Goal: Information Seeking & Learning: Learn about a topic

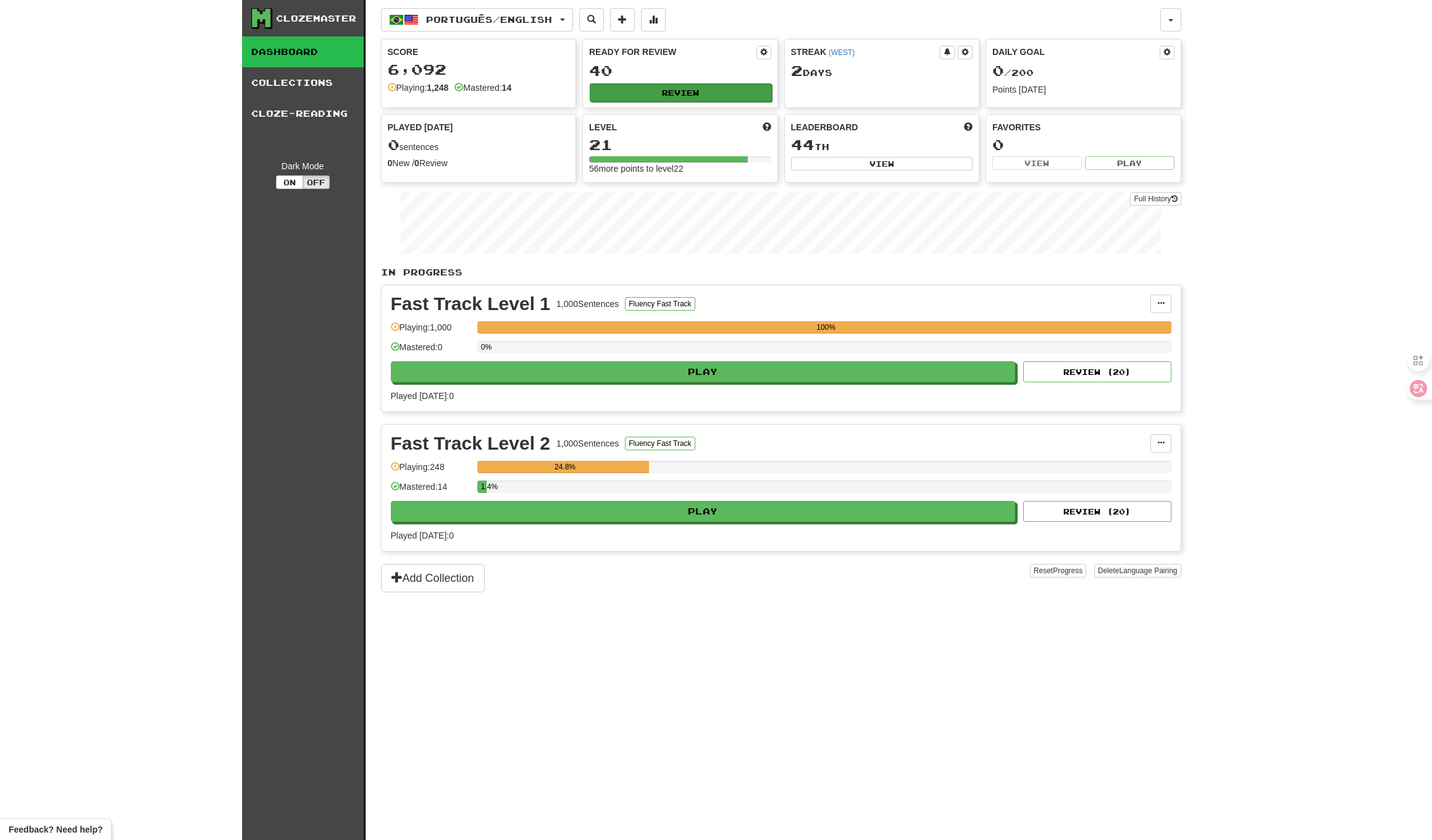
click at [639, 96] on button "Review" at bounding box center [681, 92] width 182 height 18
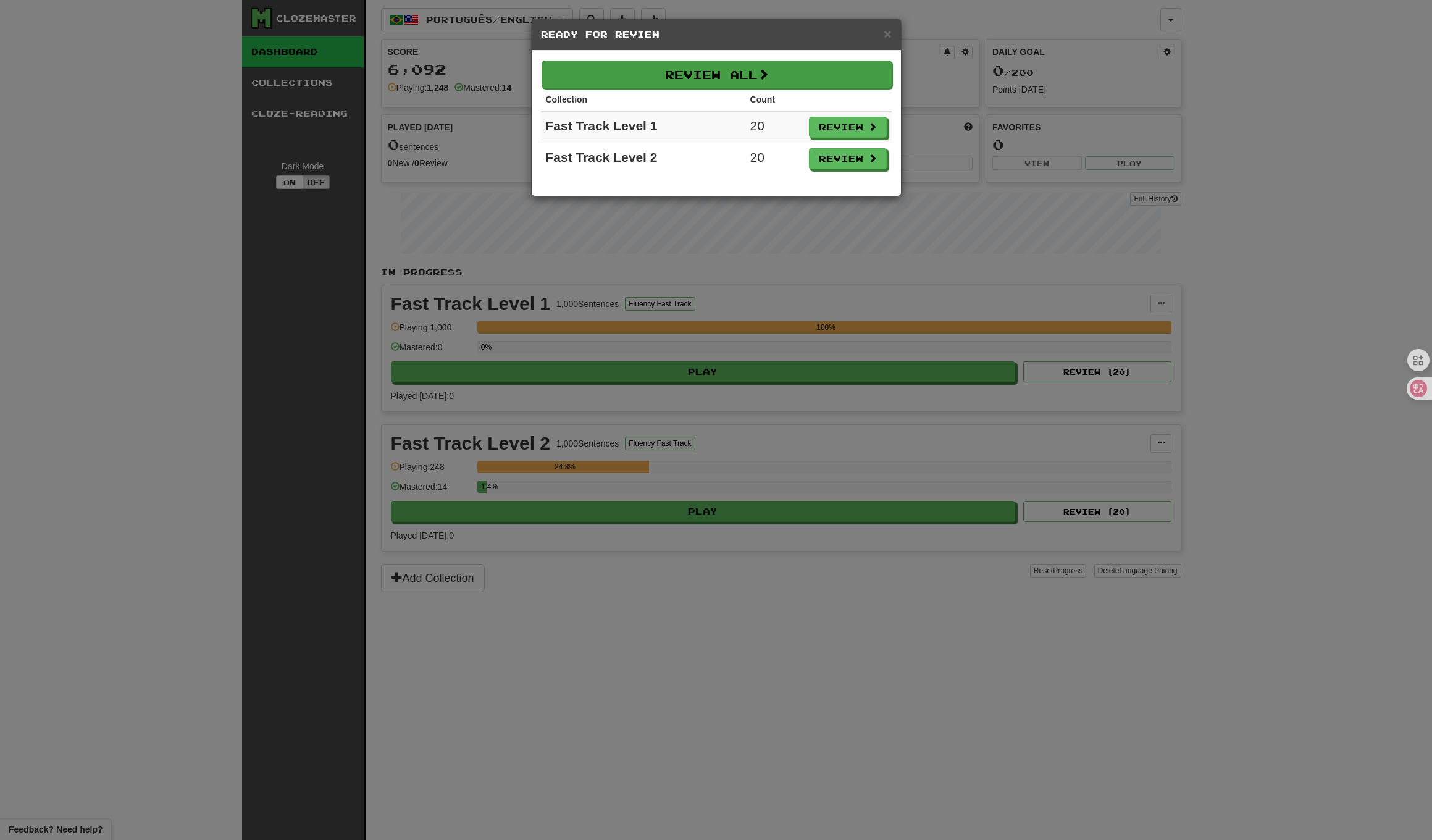
click at [825, 70] on button "Review All" at bounding box center [716, 74] width 351 height 28
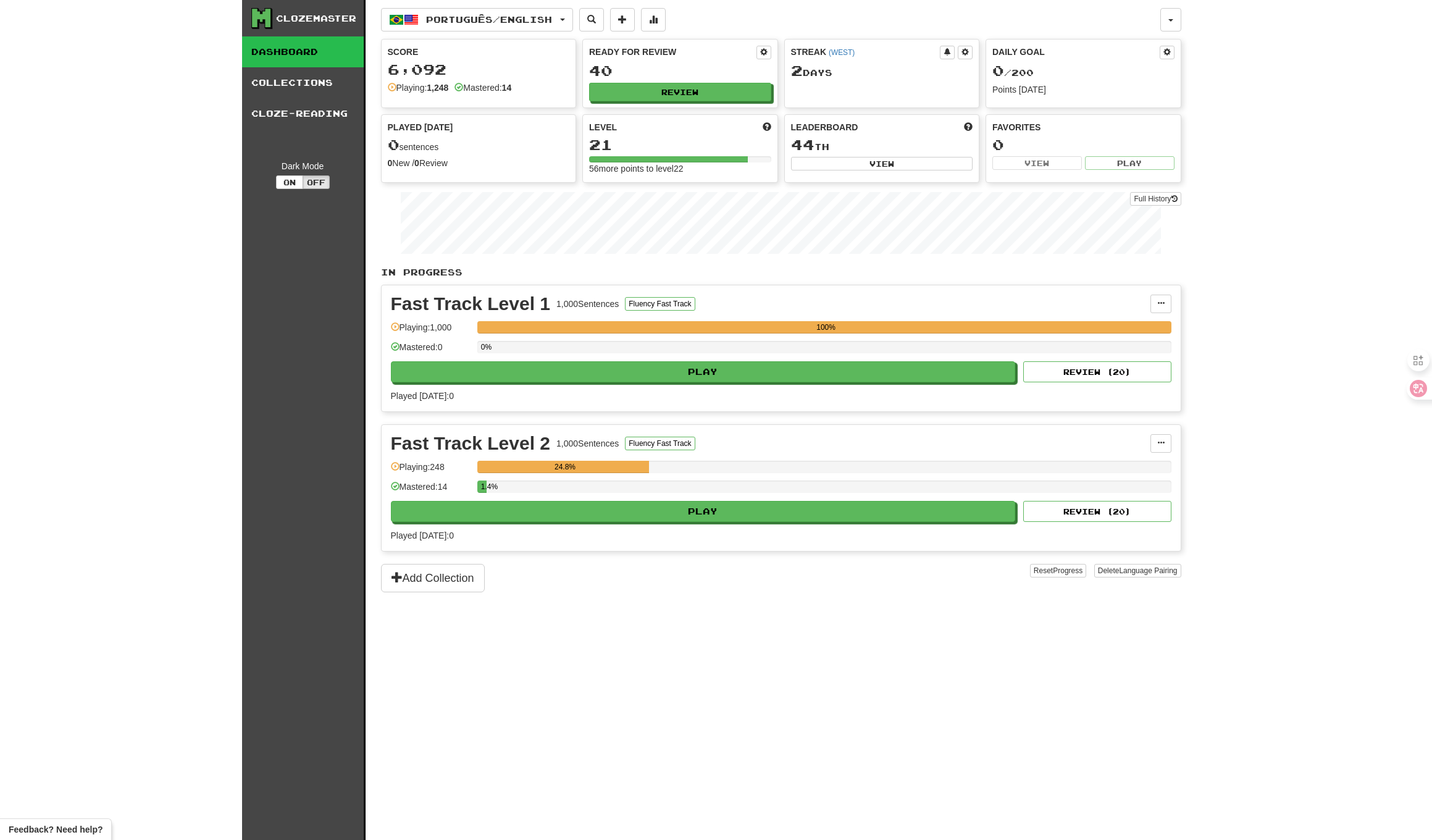
select select "**"
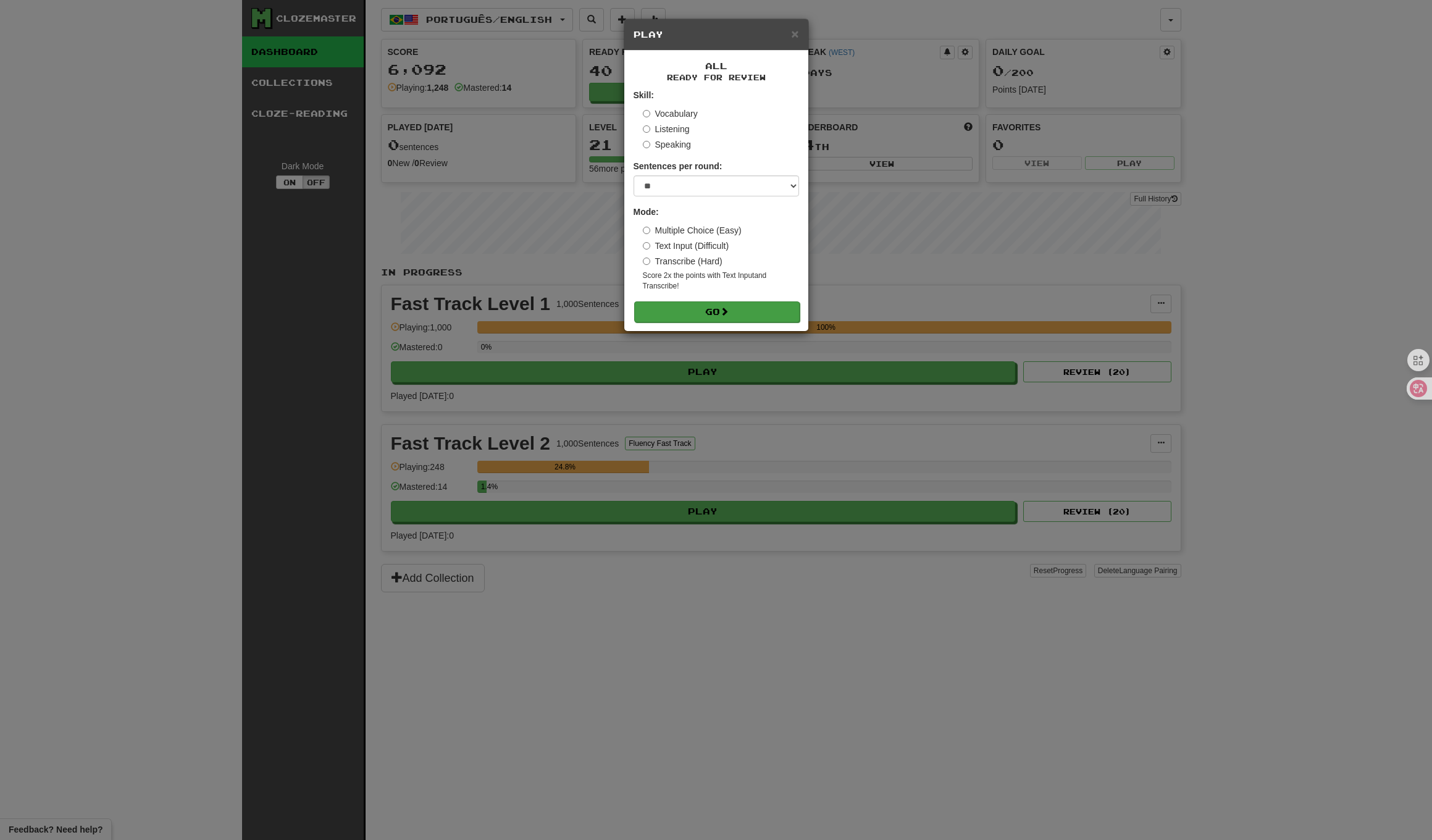
click at [663, 322] on div "All Ready for Review Skill: Vocabulary Listening Speaking Sentences per round: …" at bounding box center [716, 191] width 184 height 280
click at [671, 310] on button "Go" at bounding box center [716, 312] width 165 height 21
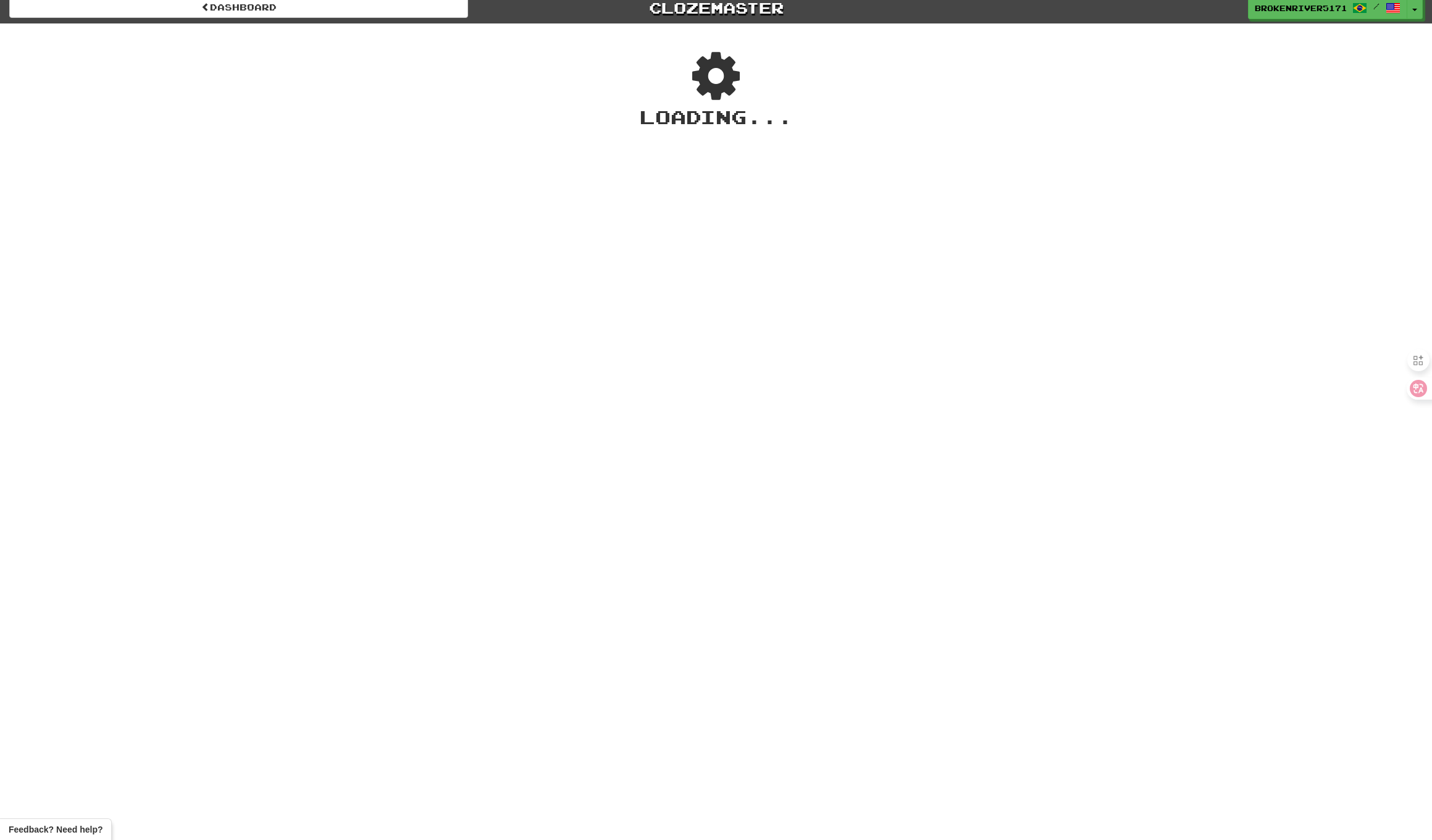
scroll to position [4, 0]
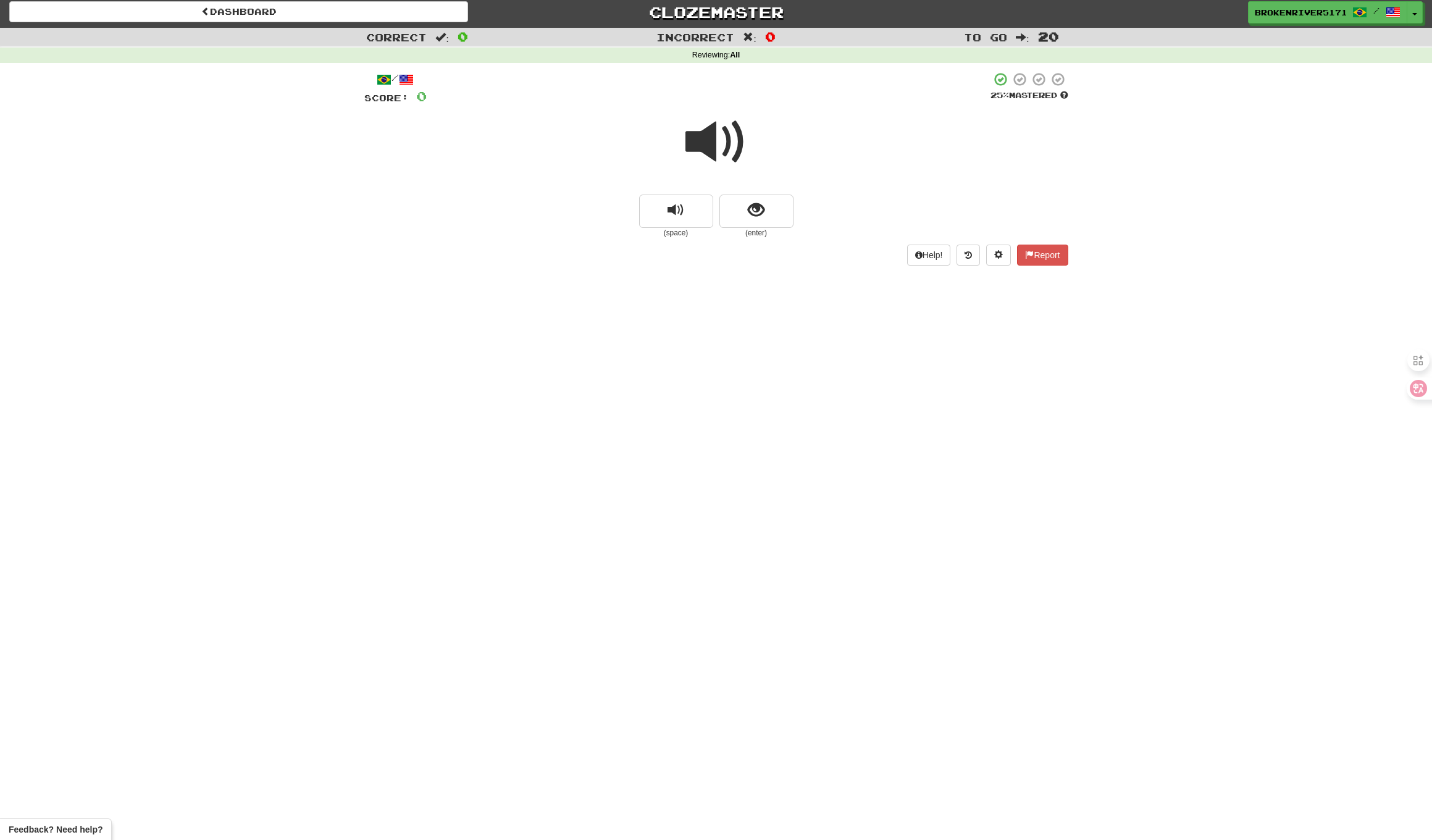
click at [701, 147] on span at bounding box center [716, 142] width 62 height 62
click at [761, 209] on span "show sentence" at bounding box center [755, 210] width 17 height 17
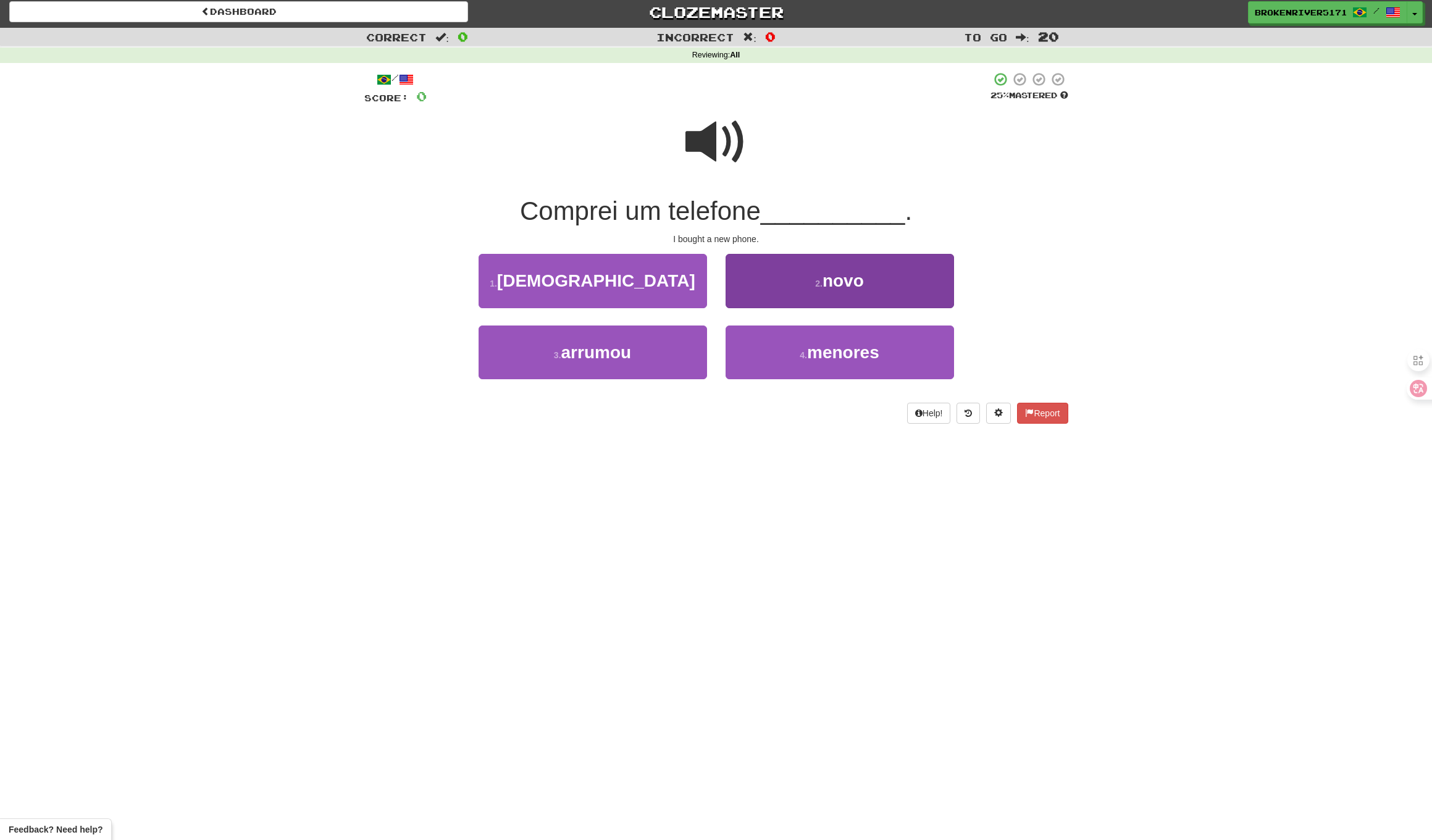
click at [821, 283] on small "2 ." at bounding box center [819, 283] width 8 height 10
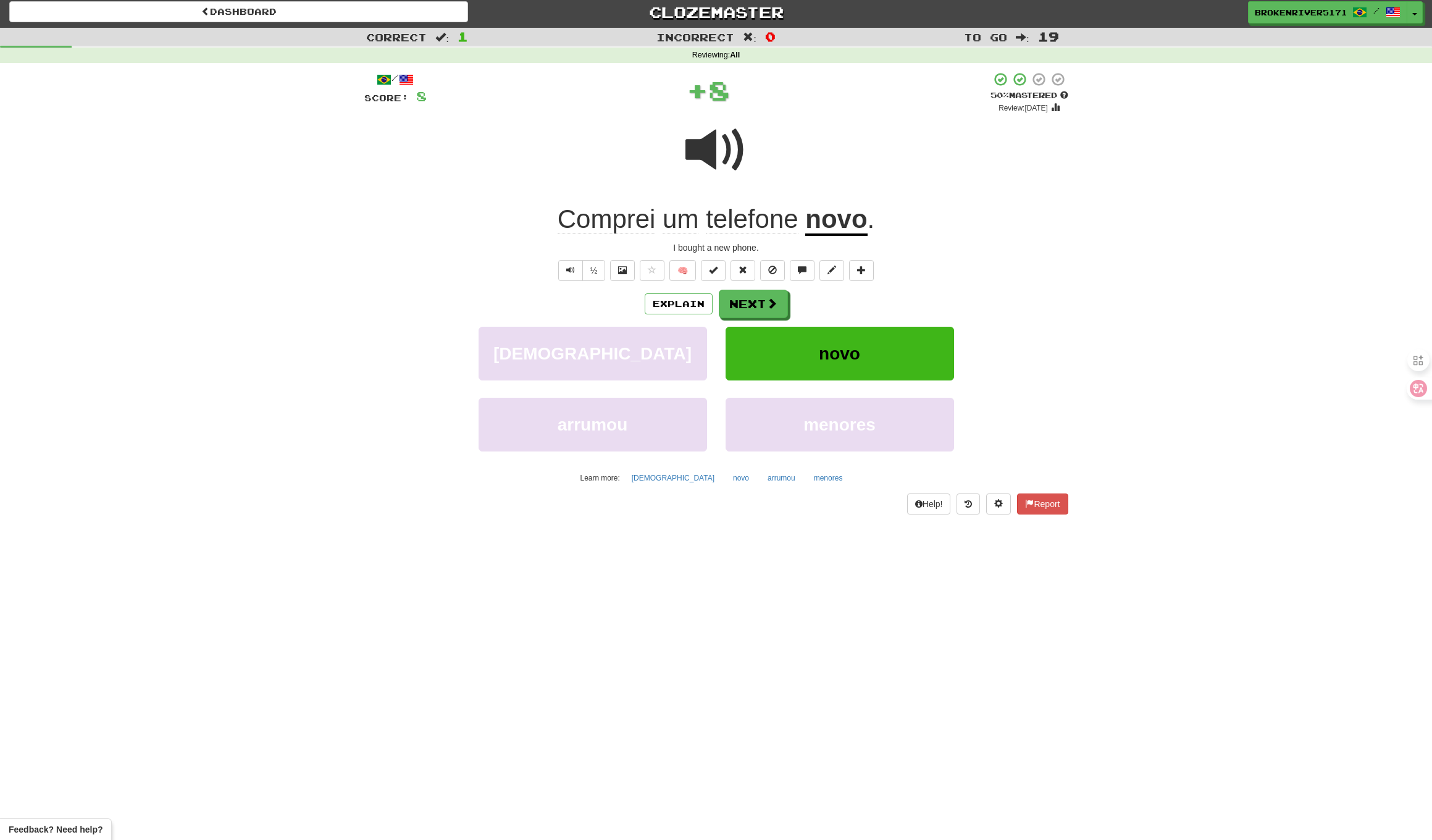
click at [828, 300] on div "Explain Next" at bounding box center [716, 303] width 704 height 28
click at [760, 302] on button "Next" at bounding box center [753, 304] width 69 height 28
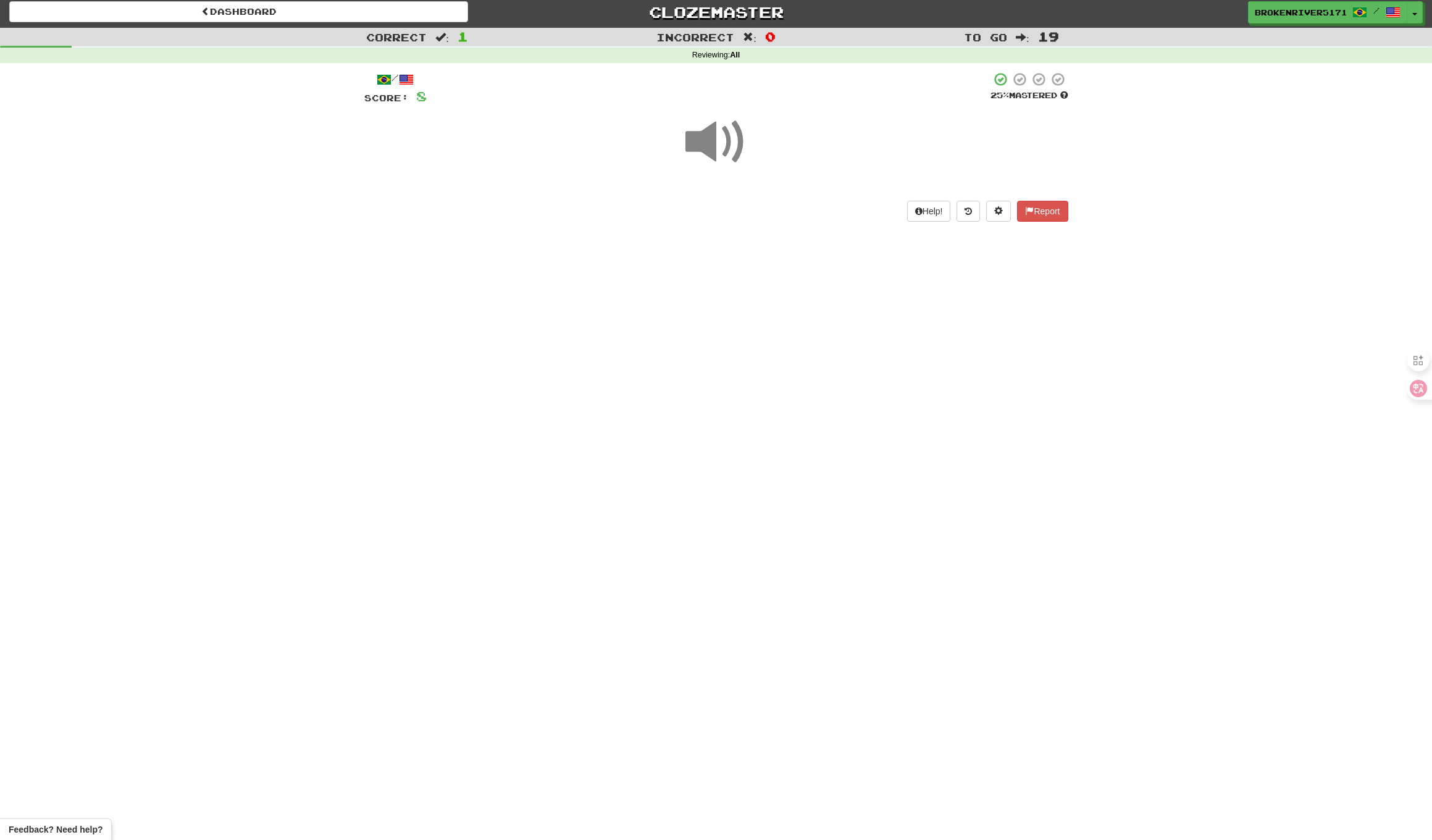
click at [727, 150] on span at bounding box center [716, 142] width 62 height 62
click at [759, 211] on span "show sentence" at bounding box center [755, 210] width 17 height 17
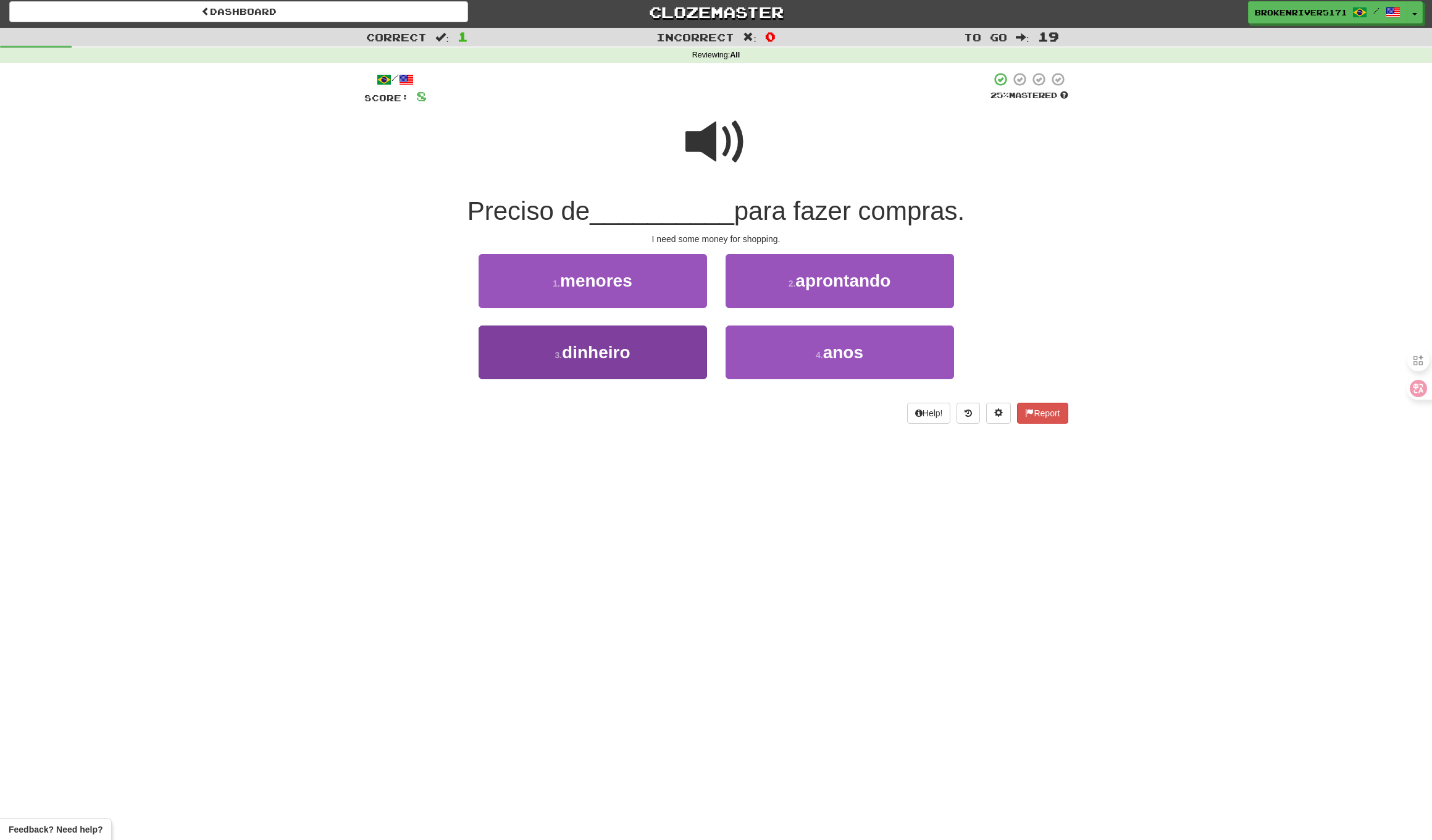
click at [629, 354] on span "dinheiro" at bounding box center [596, 353] width 68 height 19
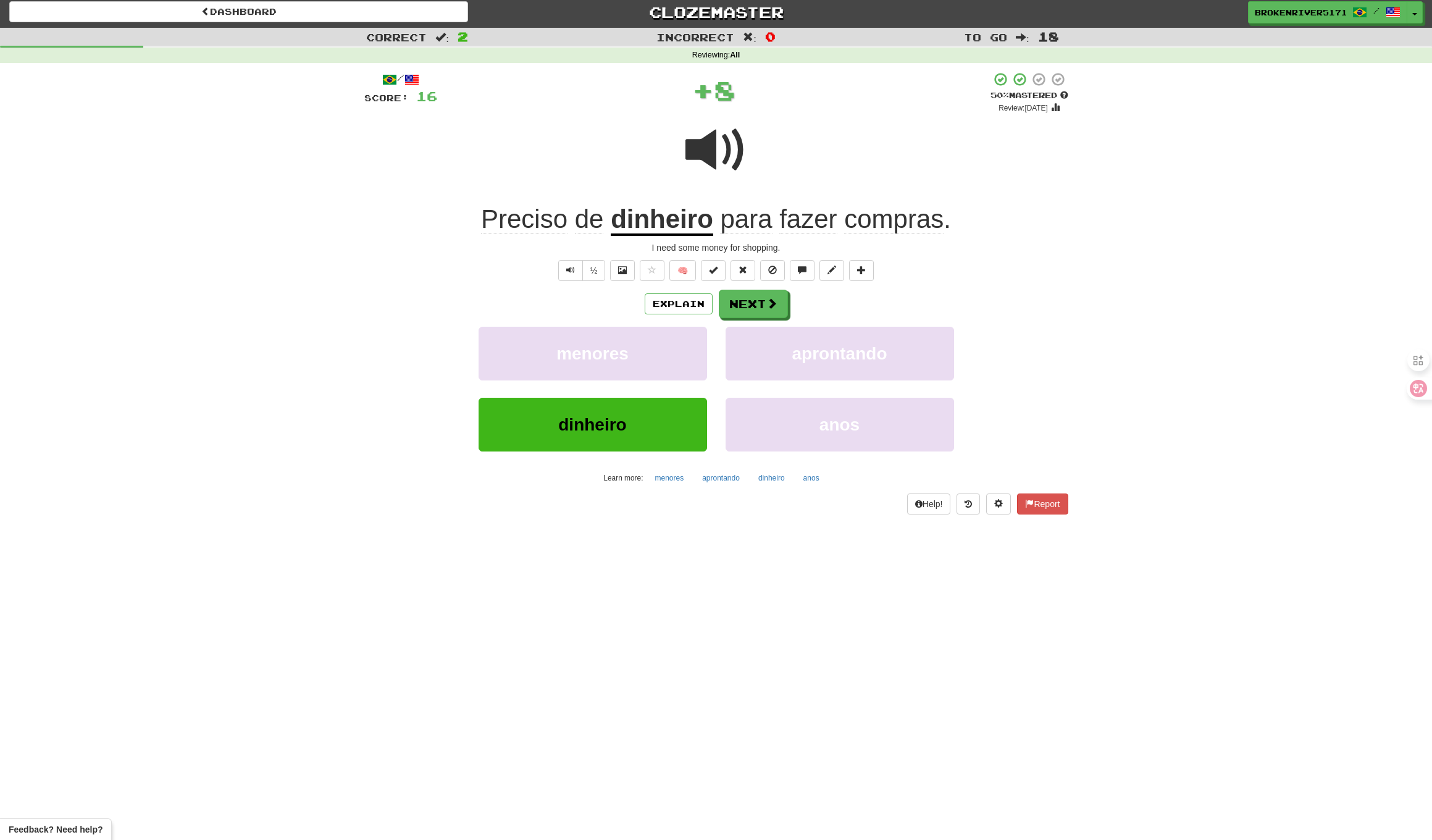
drag, startPoint x: 751, startPoint y: 319, endPoint x: 805, endPoint y: 309, distance: 54.9
click at [805, 309] on div "Explain Next menores aprontando dinheiro anos Learn more: menores aprontando di…" at bounding box center [716, 389] width 704 height 198
click at [707, 306] on button "Explain" at bounding box center [679, 304] width 68 height 21
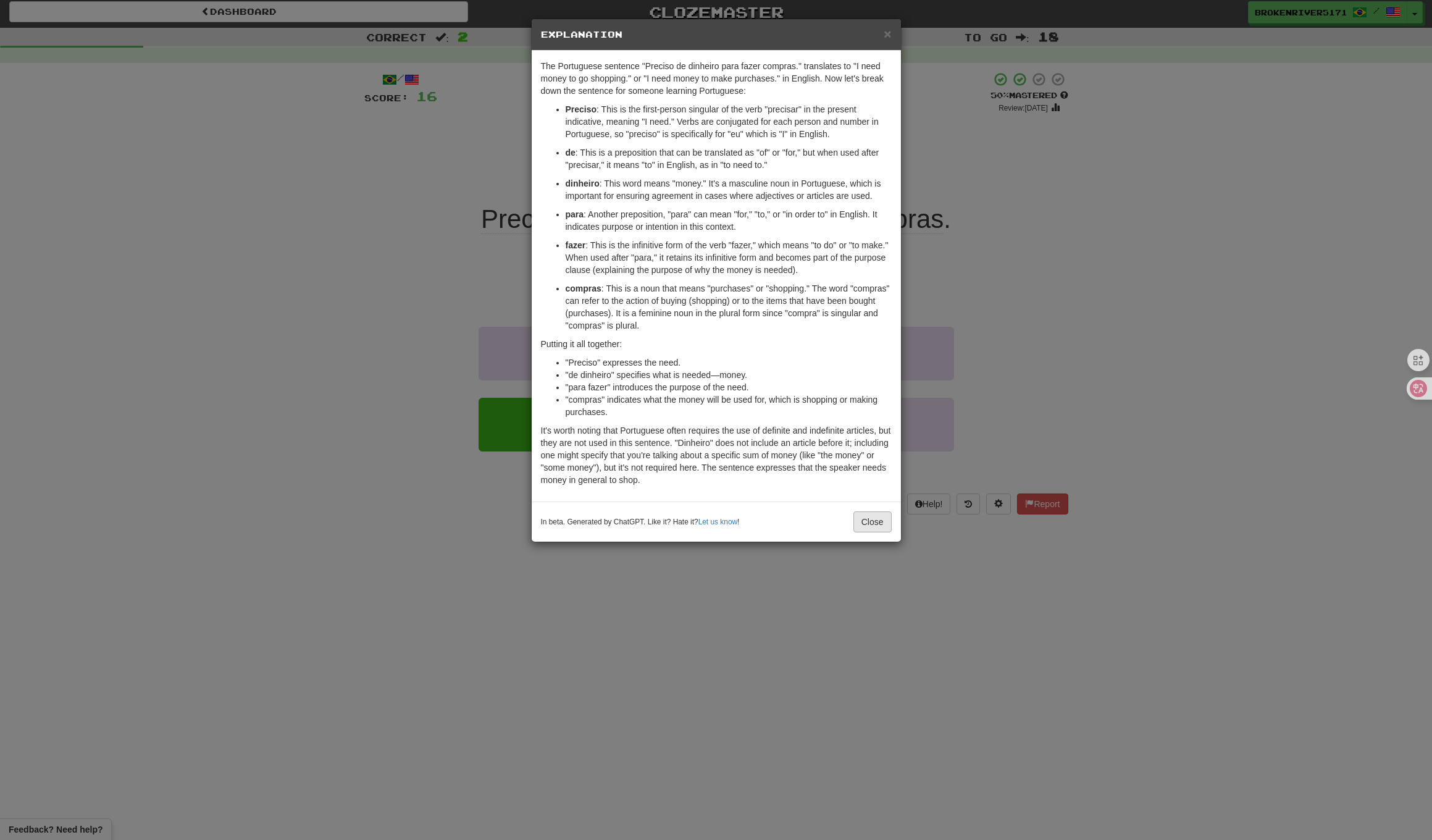
click at [860, 522] on button "Close" at bounding box center [872, 522] width 38 height 21
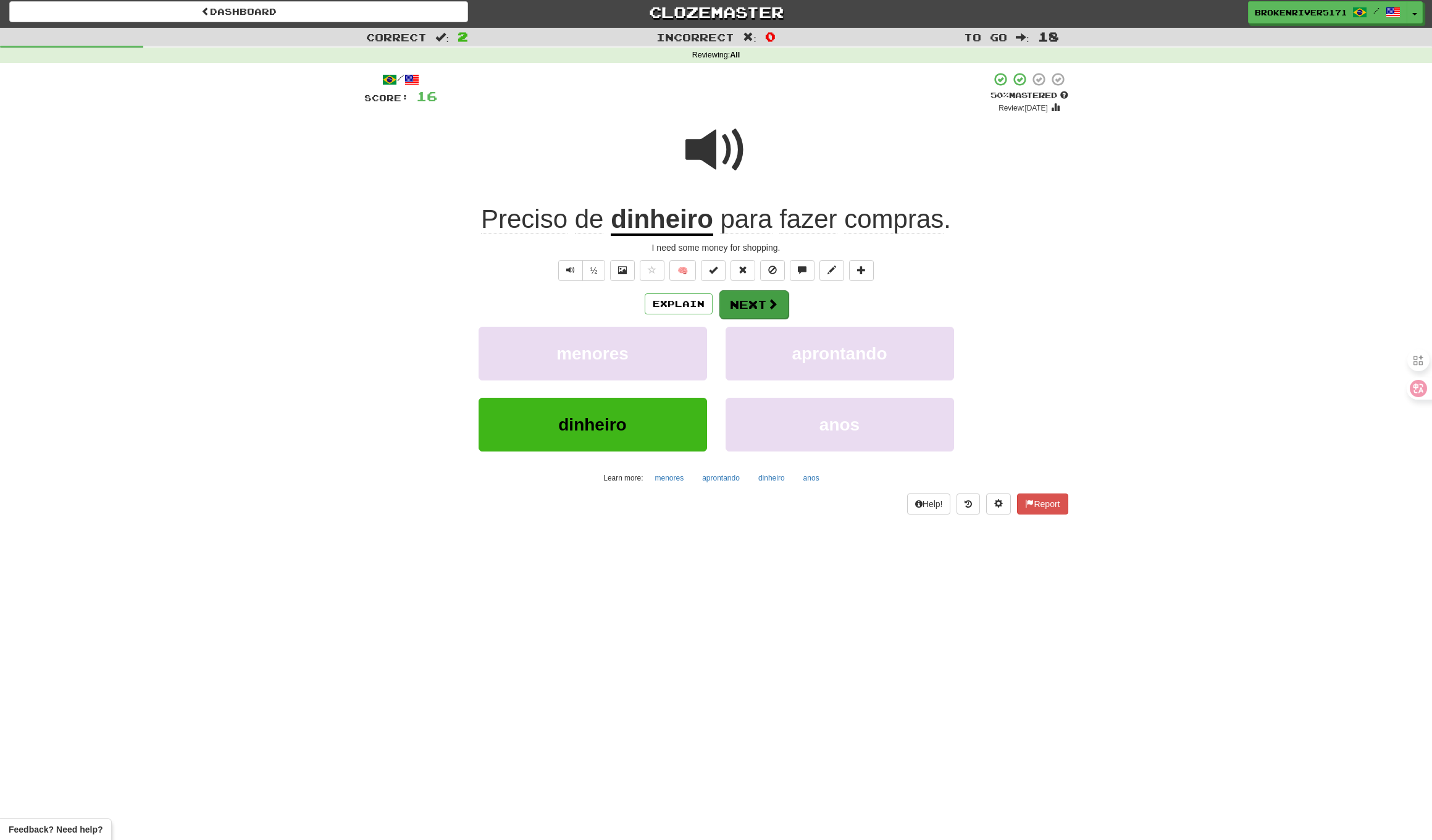
click at [772, 303] on span at bounding box center [772, 303] width 11 height 11
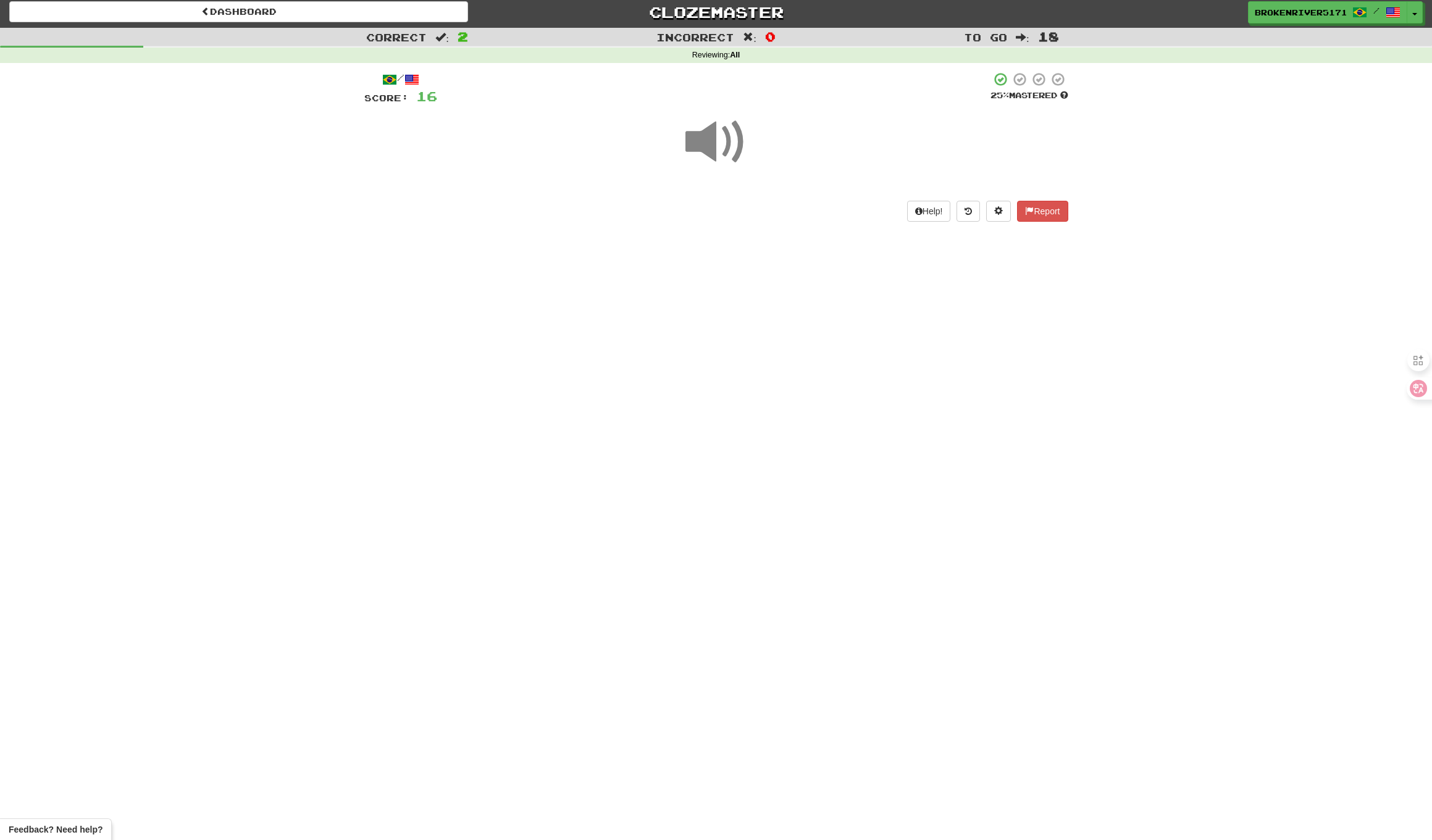
click at [775, 324] on div "Dashboard Clozemaster BrokenRiver5171 / Toggle Dropdown Dashboard Leaderboard A…" at bounding box center [716, 416] width 1432 height 840
click at [807, 321] on div "Dashboard Clozemaster BrokenRiver5171 / Toggle Dropdown Dashboard Leaderboard A…" at bounding box center [716, 416] width 1432 height 840
click at [806, 360] on div "Dashboard Clozemaster BrokenRiver5171 / Toggle Dropdown Dashboard Leaderboard A…" at bounding box center [716, 416] width 1432 height 840
click at [728, 141] on span at bounding box center [716, 142] width 62 height 62
click at [744, 209] on button "show sentence" at bounding box center [756, 211] width 74 height 33
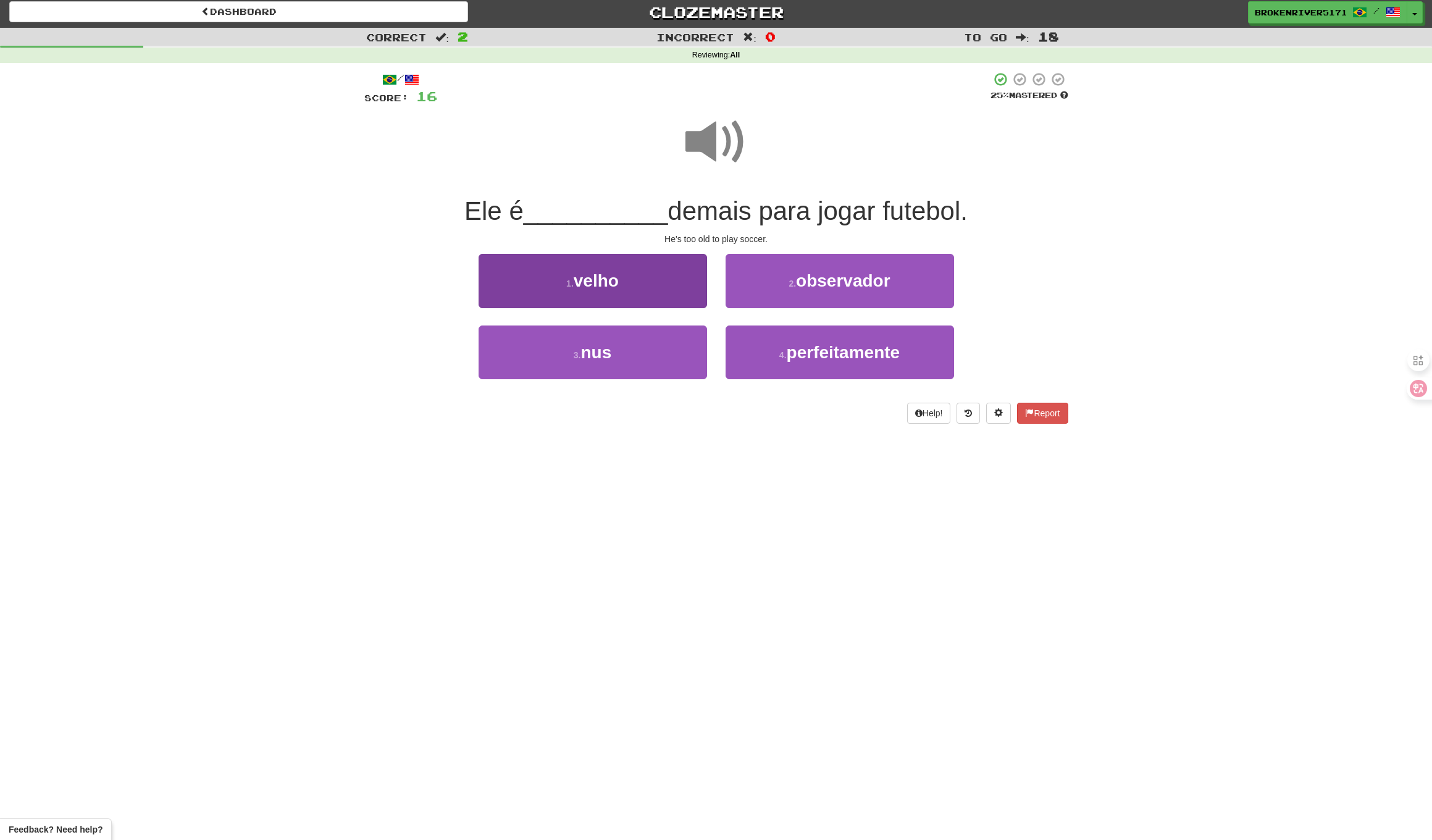
click at [644, 287] on button "1 . velho" at bounding box center [592, 280] width 228 height 53
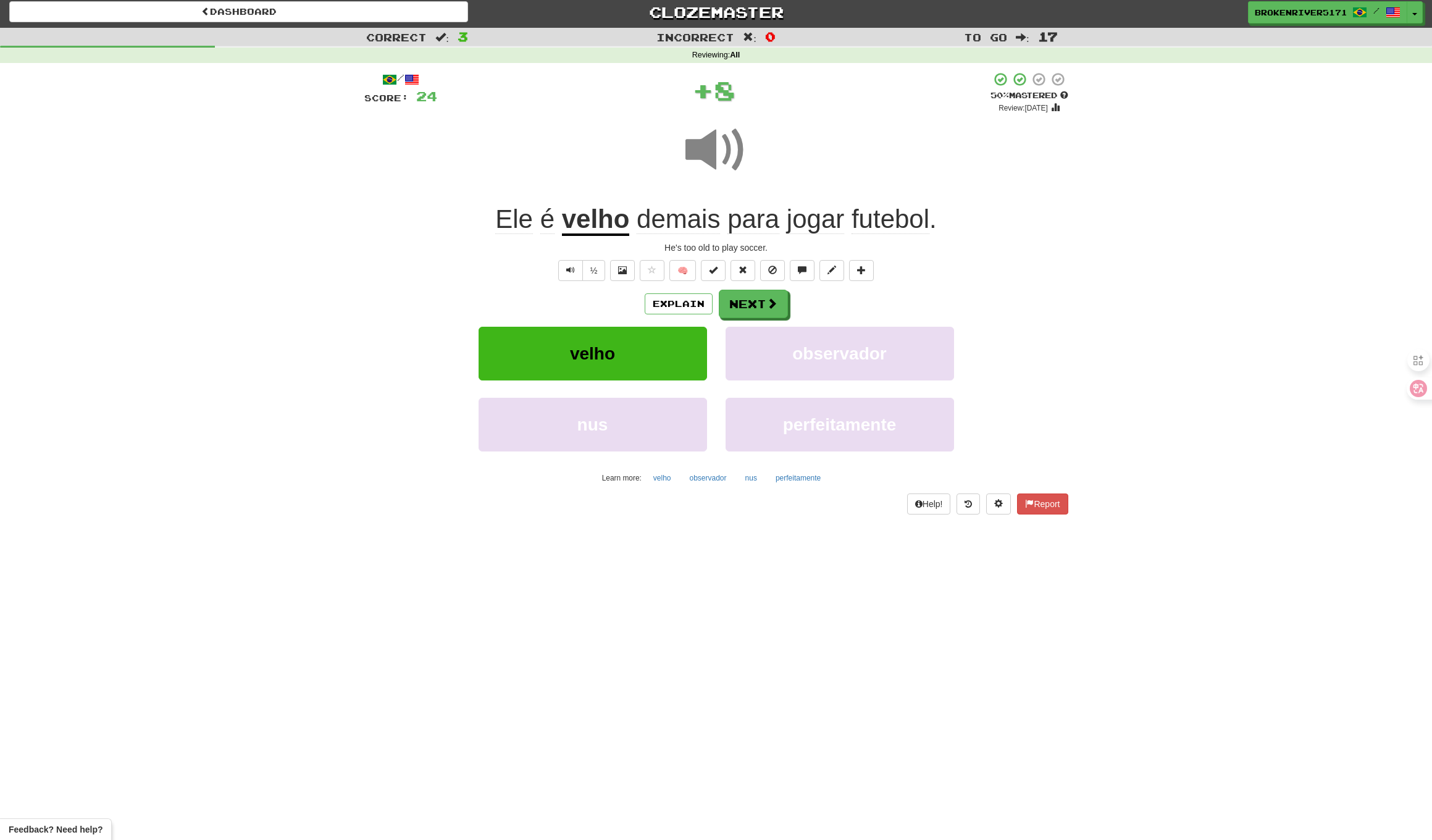
click at [840, 298] on div "Explain Next" at bounding box center [716, 303] width 704 height 28
drag, startPoint x: 767, startPoint y: 303, endPoint x: 827, endPoint y: 304, distance: 60.0
click at [827, 304] on div "Explain Next" at bounding box center [716, 303] width 704 height 28
drag, startPoint x: 767, startPoint y: 305, endPoint x: 987, endPoint y: 302, distance: 220.0
click at [982, 302] on div "Explain Next" at bounding box center [716, 303] width 704 height 28
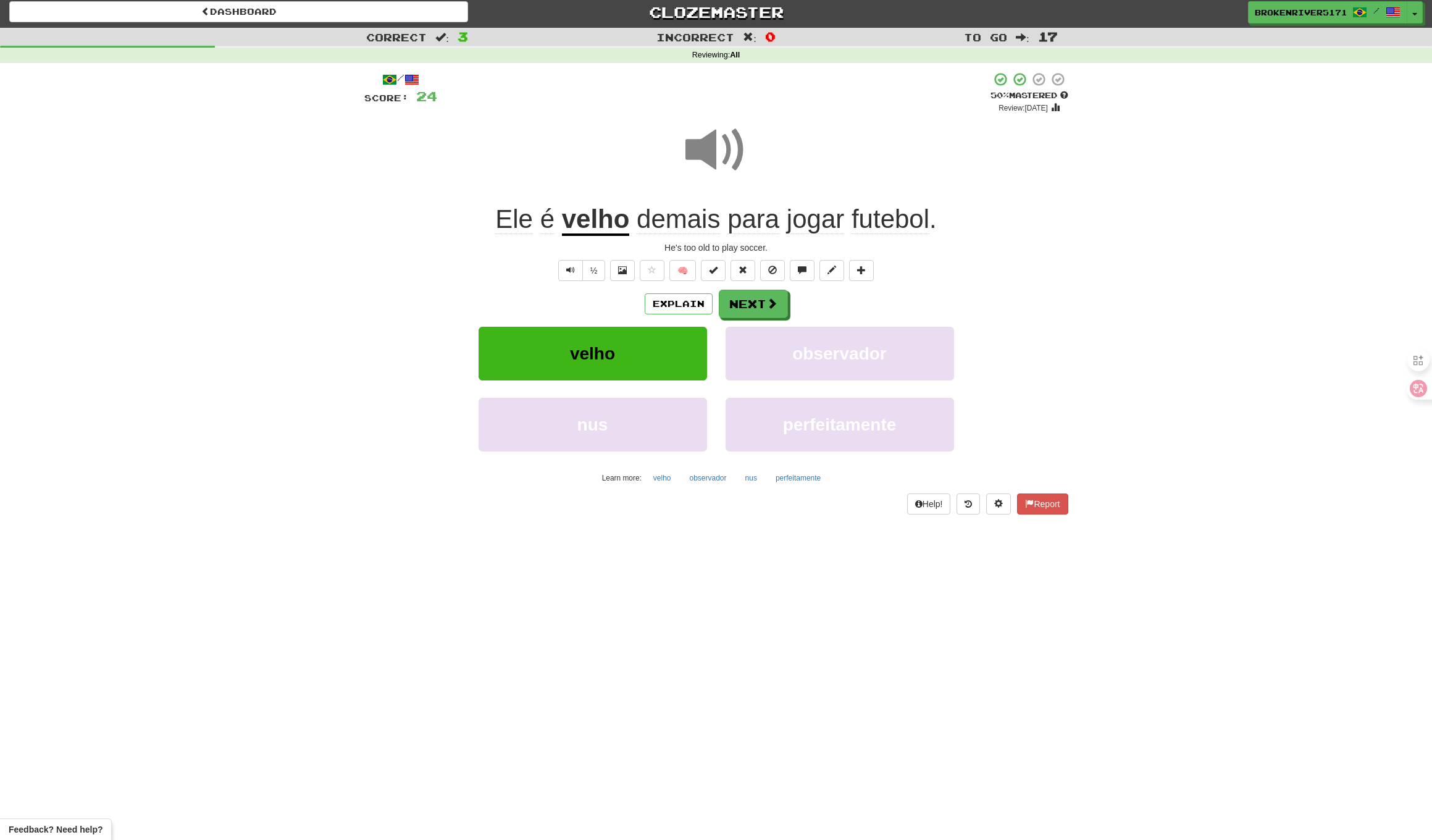
click at [987, 302] on div "Explain Next" at bounding box center [716, 303] width 704 height 28
click at [983, 287] on div "/ Score: 24 + 8 50 % Mastered Review: 2025-08-30 Ele é velho demais para jogar …" at bounding box center [716, 293] width 704 height 442
click at [1001, 503] on button at bounding box center [997, 505] width 24 height 21
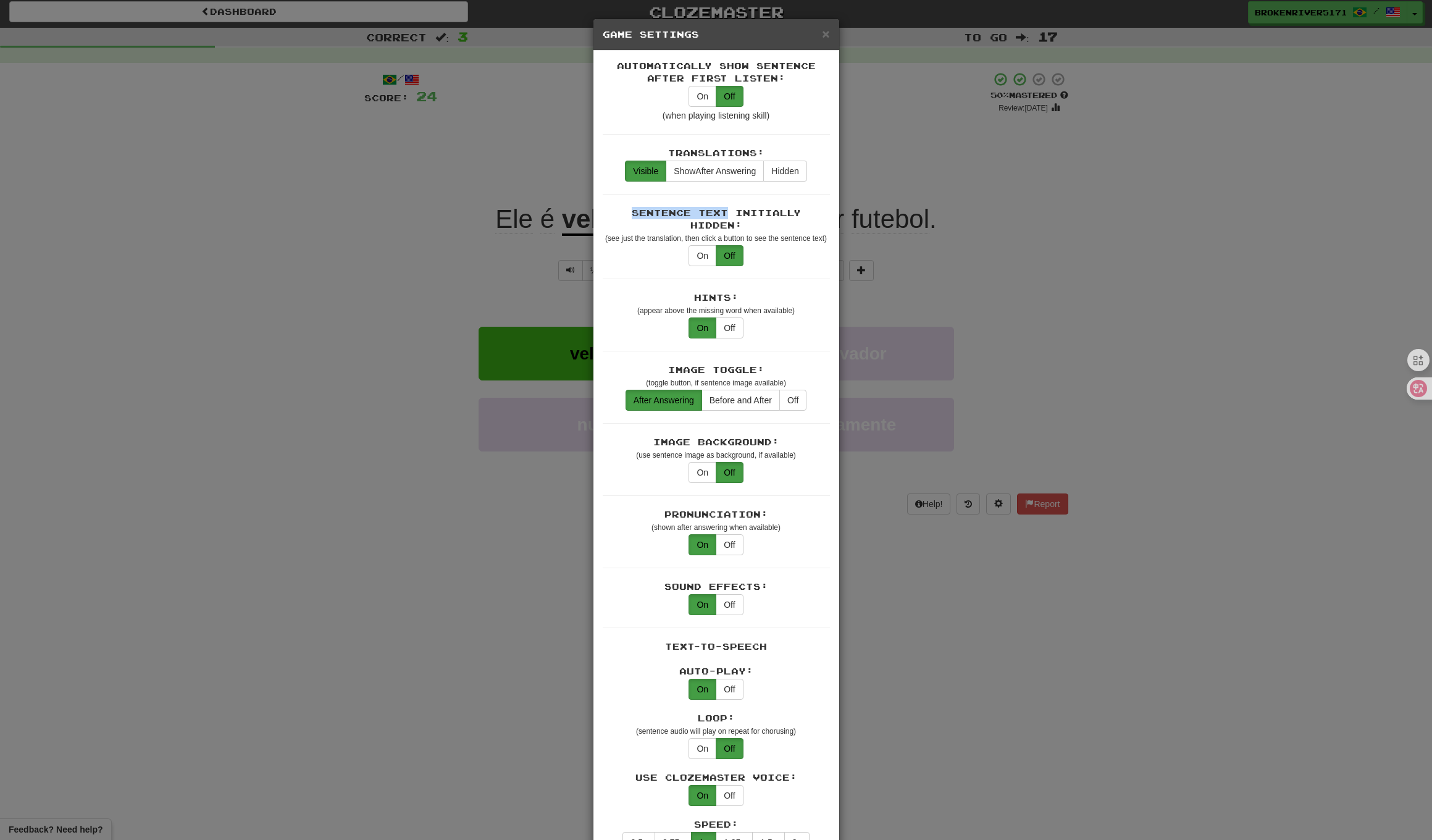
drag, startPoint x: 653, startPoint y: 206, endPoint x: 712, endPoint y: 207, distance: 59.0
click at [714, 207] on div "Sentence Text Initially Hidden:" at bounding box center [716, 219] width 227 height 24
click at [683, 436] on div "Image Background:" at bounding box center [716, 441] width 227 height 13
click at [681, 508] on div "Pronunciation: (shown after answering when available)" at bounding box center [716, 520] width 227 height 24
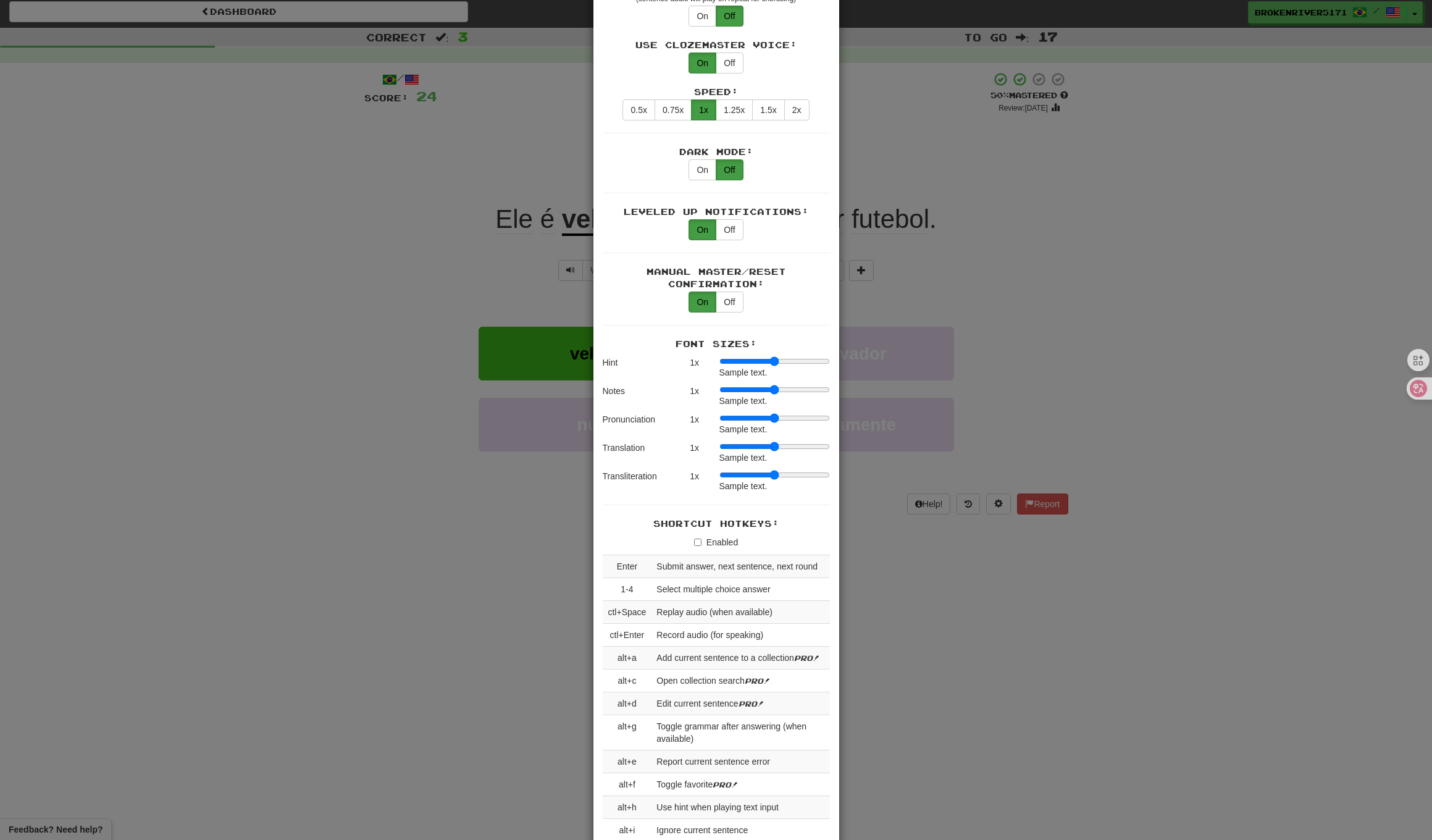
scroll to position [732, 0]
click at [675, 602] on td "Replay audio (when available)" at bounding box center [740, 613] width 178 height 23
click at [670, 632] on td "Record audio (for speaking)" at bounding box center [740, 636] width 178 height 23
click at [669, 650] on td "Add current sentence to a collection Pro!" at bounding box center [740, 659] width 178 height 23
drag, startPoint x: 683, startPoint y: 675, endPoint x: 678, endPoint y: 685, distance: 11.2
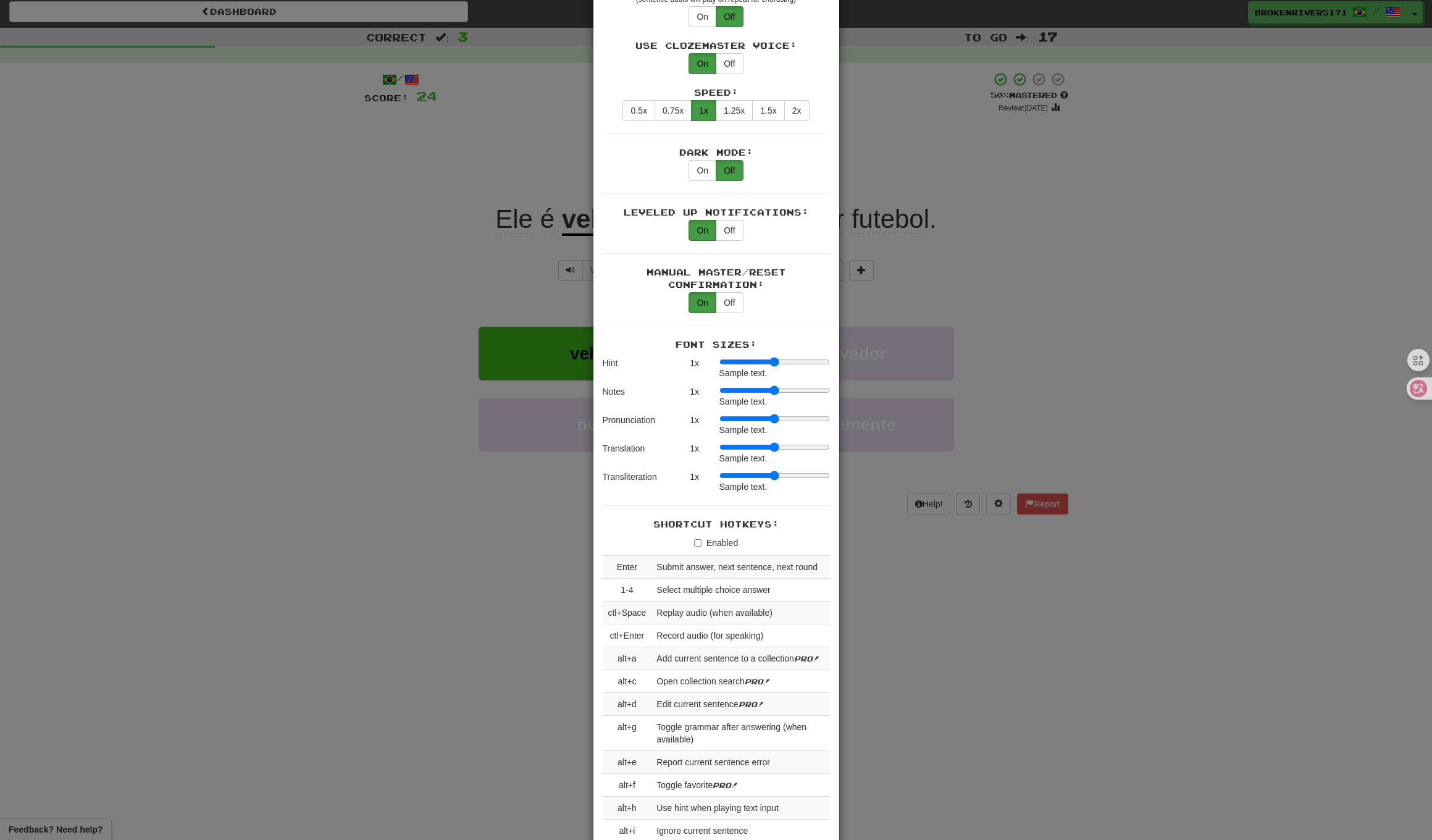
click at [683, 675] on td "Open collection search Pro!" at bounding box center [740, 682] width 178 height 23
click at [678, 697] on td "Edit current sentence Pro!" at bounding box center [740, 705] width 178 height 23
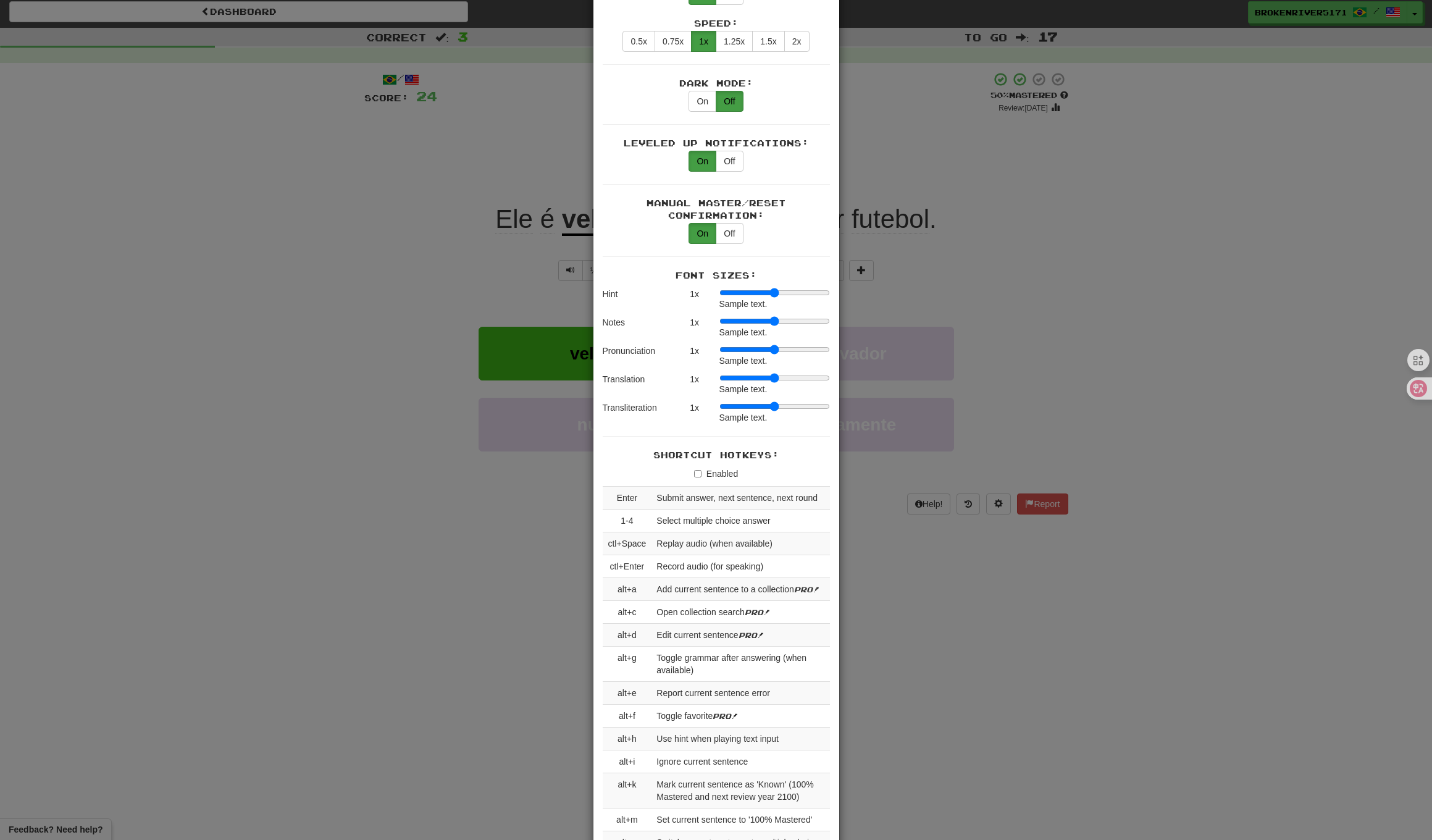
scroll to position [808, 0]
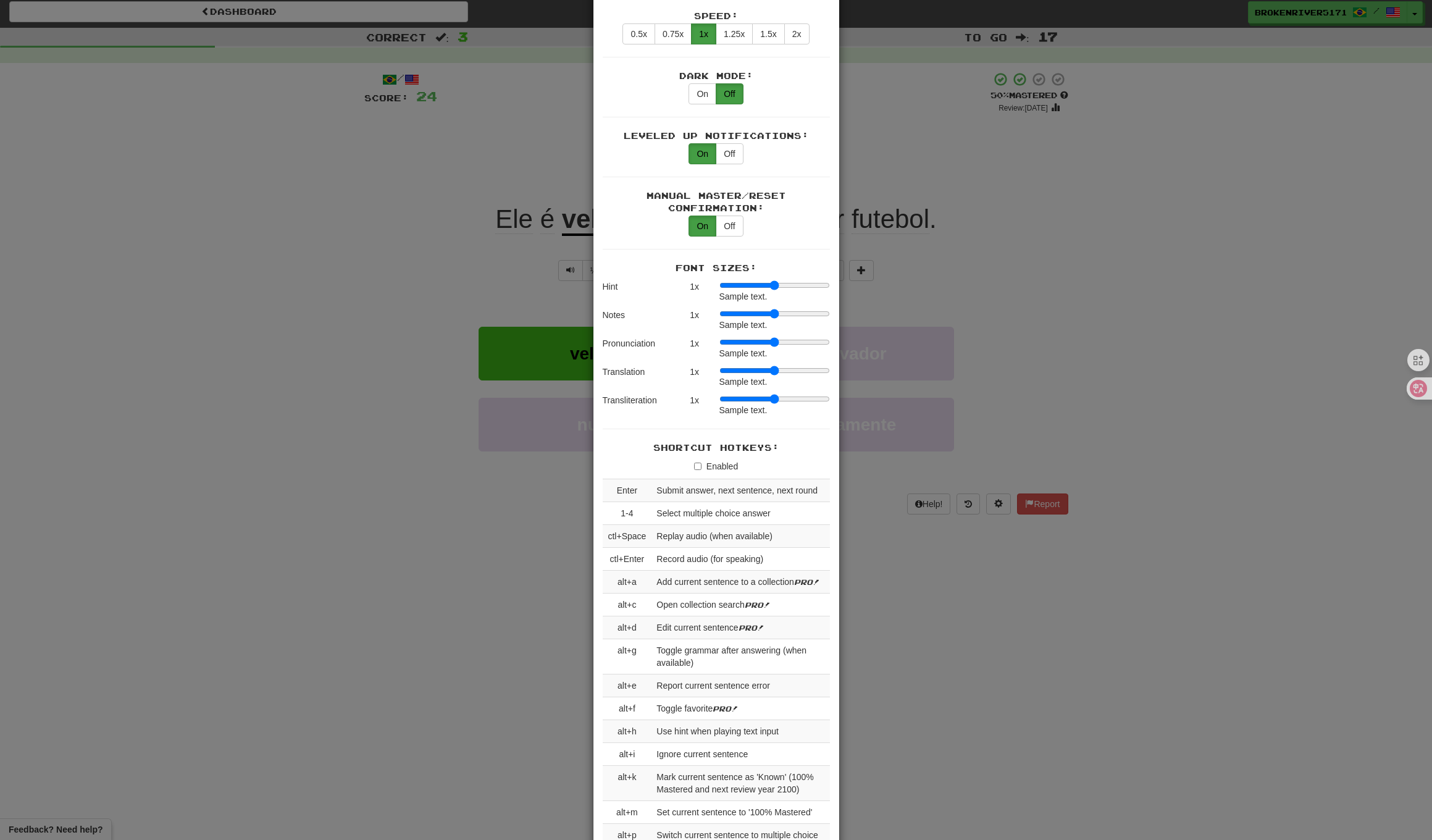
click at [699, 639] on td "Toggle grammar after answering (when available)" at bounding box center [740, 656] width 178 height 35
click at [715, 577] on td "Add current sentence to a collection Pro!" at bounding box center [740, 582] width 178 height 23
click at [711, 594] on td "Open collection search Pro!" at bounding box center [740, 605] width 178 height 23
click at [707, 617] on td "Edit current sentence Pro!" at bounding box center [740, 628] width 178 height 23
click at [701, 644] on td "Toggle grammar after answering (when available)" at bounding box center [740, 656] width 178 height 35
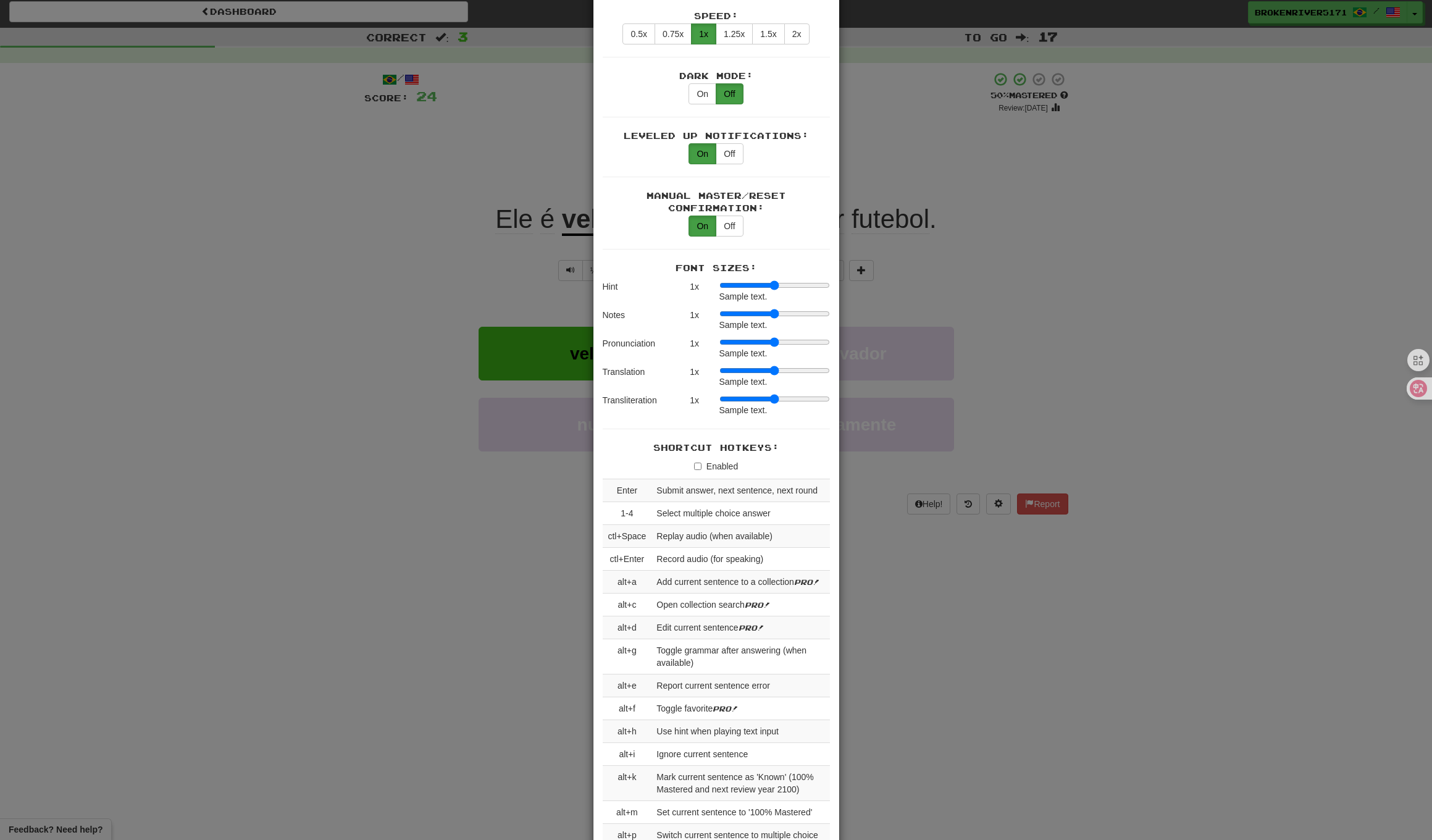
click at [688, 675] on td "Report current sentence error" at bounding box center [740, 686] width 178 height 23
click at [695, 703] on td "Toggle favorite Pro!" at bounding box center [740, 709] width 178 height 23
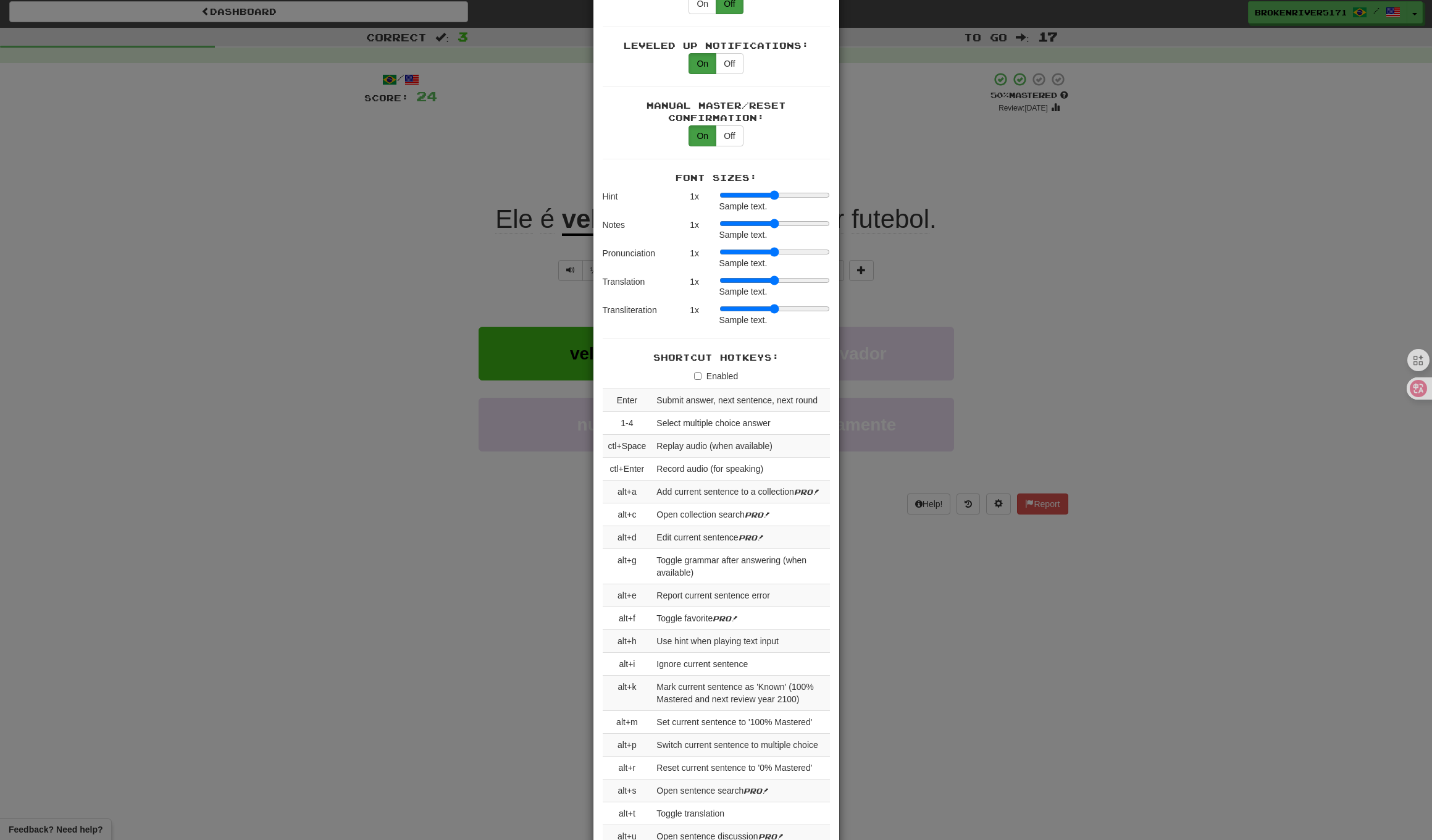
scroll to position [901, 0]
click at [690, 609] on td "Toggle favorite Pro!" at bounding box center [740, 616] width 178 height 23
click at [685, 627] on td "Use hint when playing text input" at bounding box center [740, 639] width 178 height 23
click at [681, 652] on td "Ignore current sentence" at bounding box center [740, 662] width 178 height 23
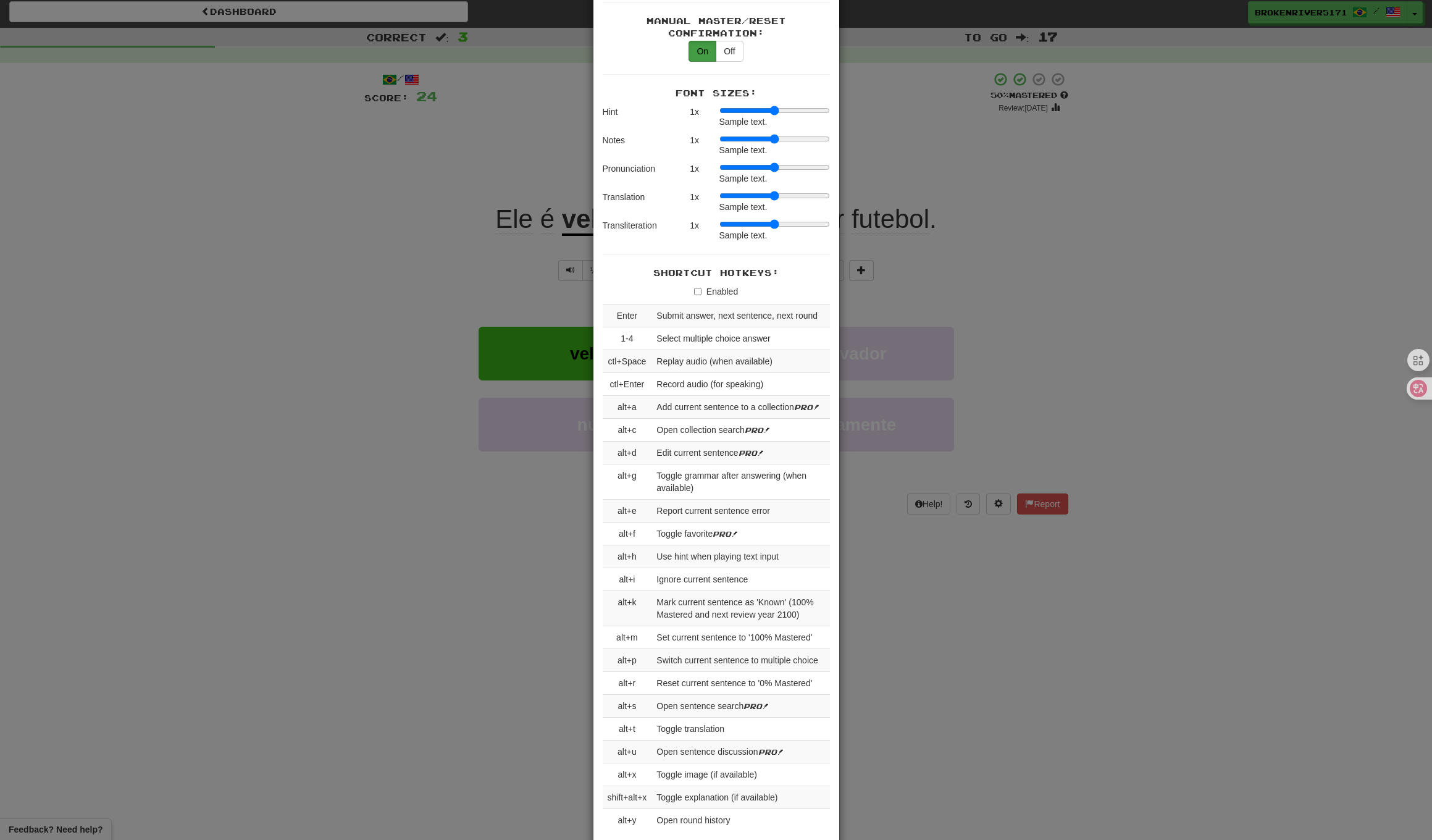
scroll to position [984, 0]
click at [705, 575] on td "Ignore current sentence" at bounding box center [740, 578] width 178 height 23
click at [700, 598] on td "Mark current sentence as 'Known' (100% Mastered and next review year 2100)" at bounding box center [740, 608] width 178 height 35
click at [700, 625] on td "Set current sentence to '100% Mastered'" at bounding box center [740, 637] width 178 height 23
click at [690, 653] on td "Switch current sentence to multiple choice" at bounding box center [740, 659] width 178 height 23
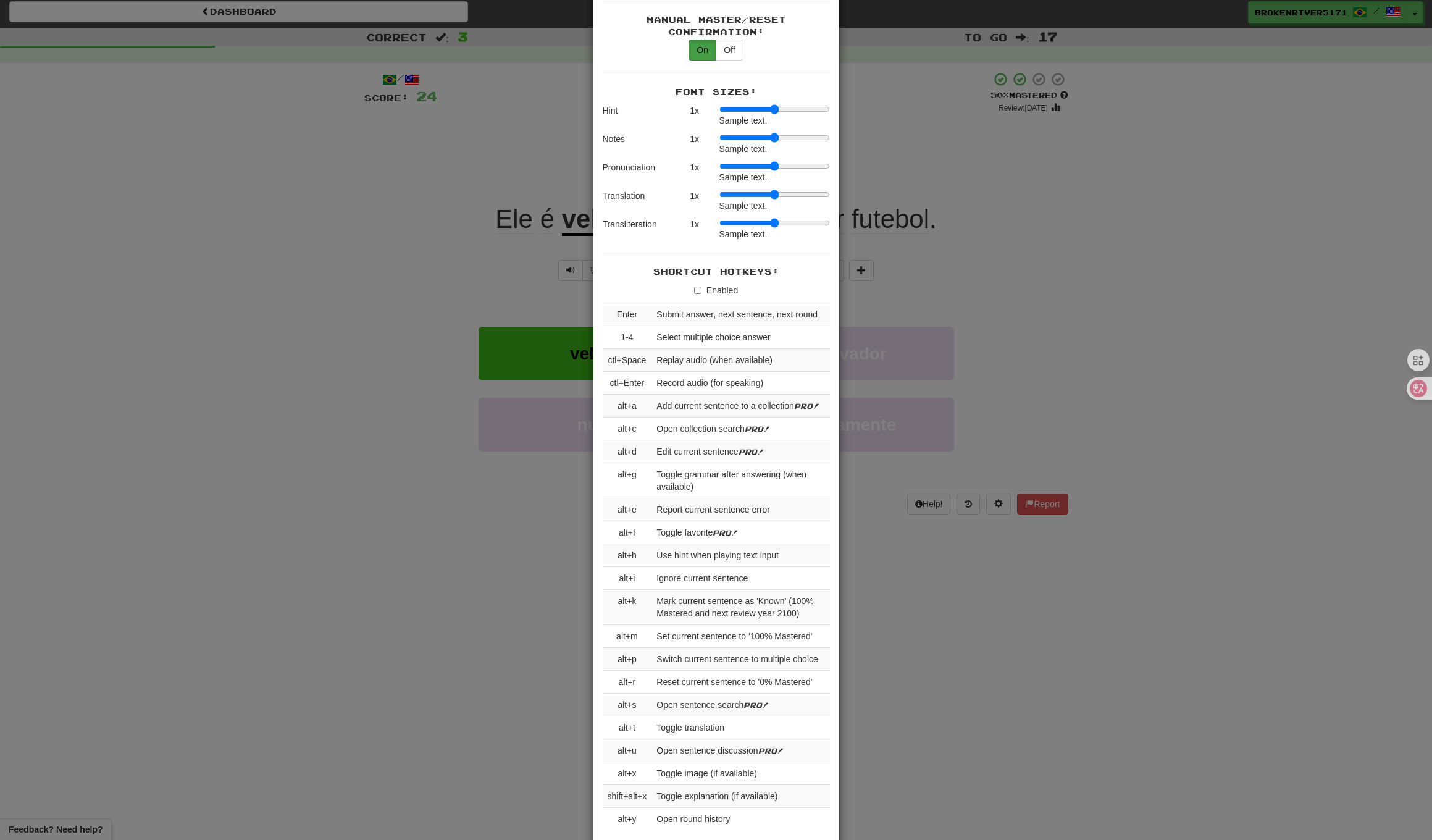
click at [691, 673] on td "Reset current sentence to '0% Mastered'" at bounding box center [740, 682] width 178 height 23
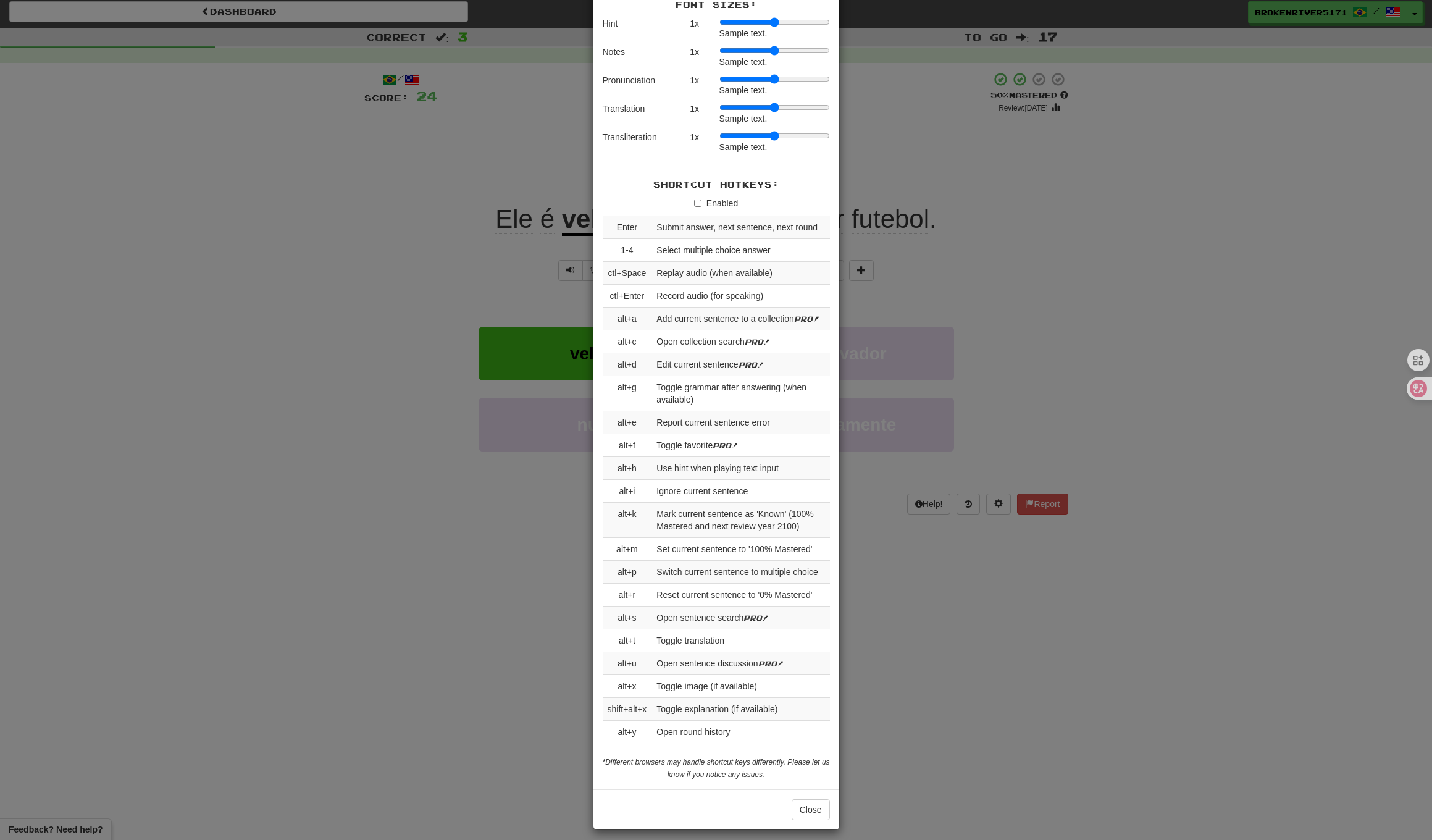
scroll to position [1070, 0]
click at [809, 807] on button "Close" at bounding box center [810, 811] width 38 height 21
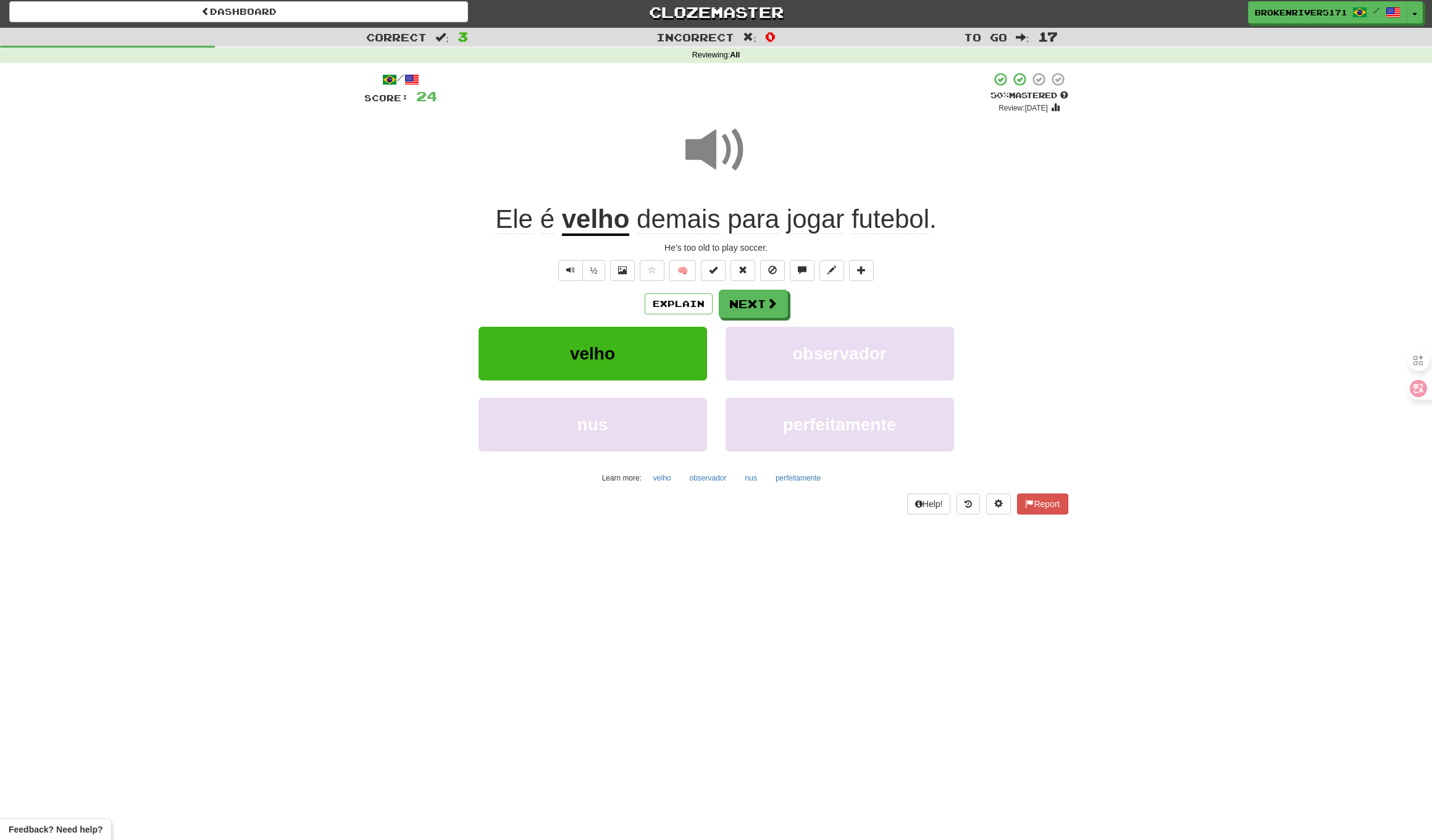
click at [786, 724] on div "Dashboard Clozemaster BrokenRiver5171 / Toggle Dropdown Dashboard Leaderboard A…" at bounding box center [716, 416] width 1432 height 840
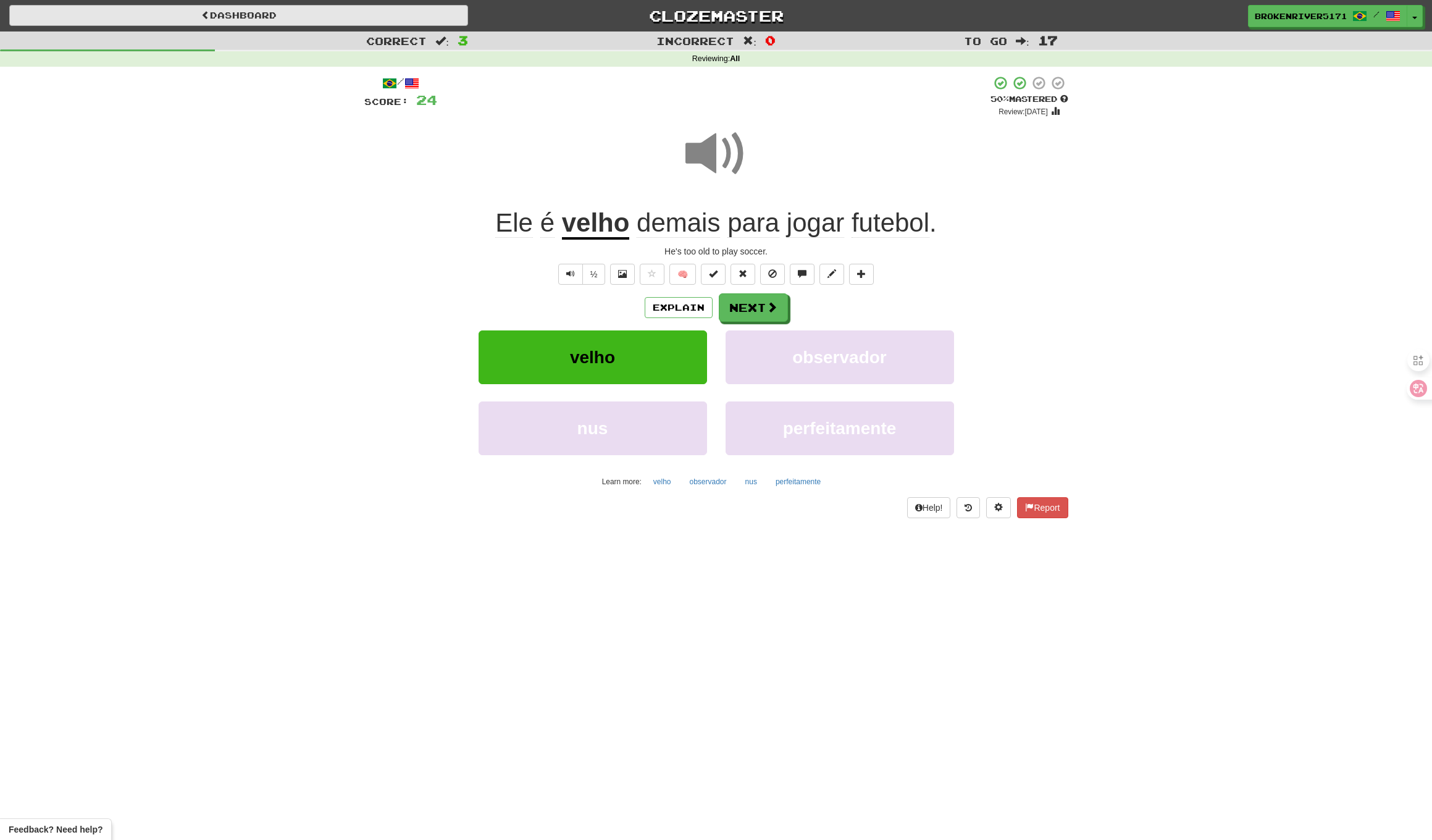
scroll to position [-1, 0]
click at [235, 22] on link "Dashboard" at bounding box center [239, 16] width 459 height 21
